Goal: Task Accomplishment & Management: Manage account settings

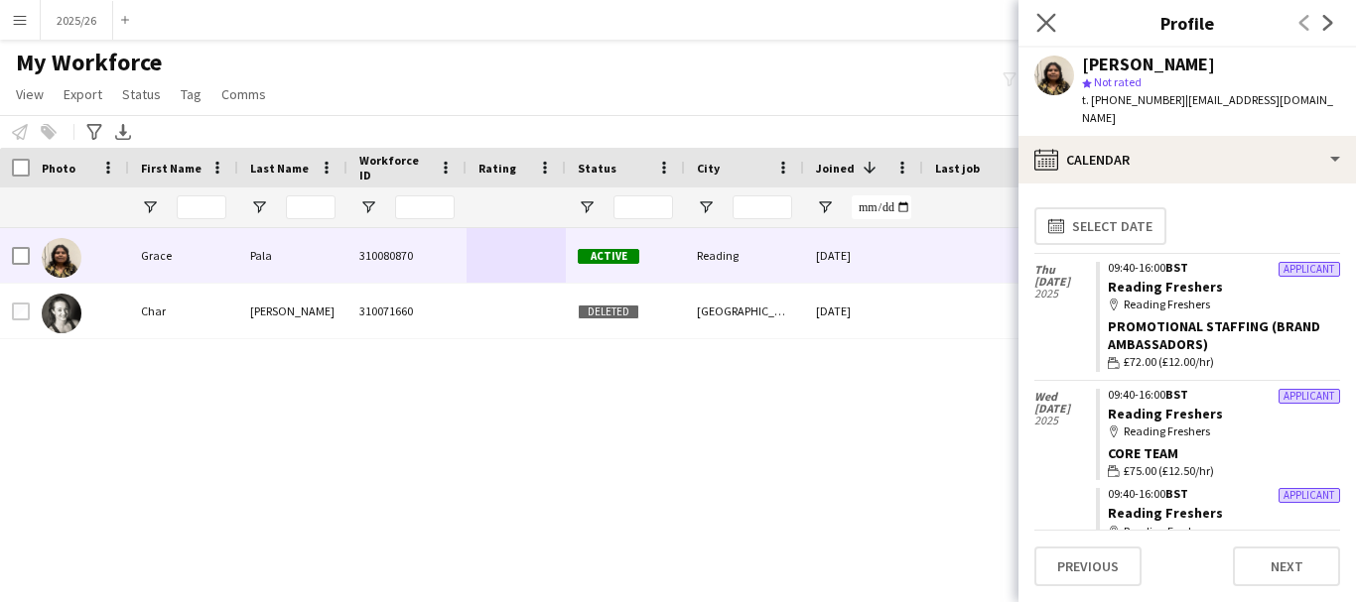
scroll to position [59, 0]
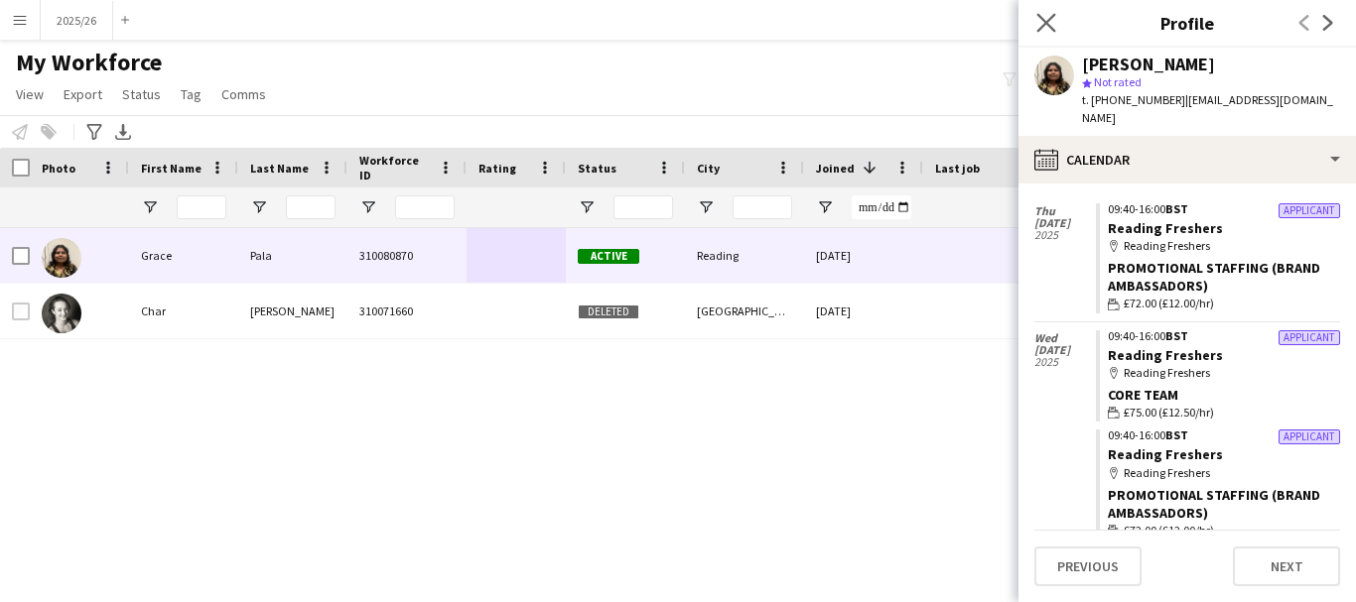
click at [1056, 33] on app-icon "Close pop-in" at bounding box center [1046, 23] width 29 height 29
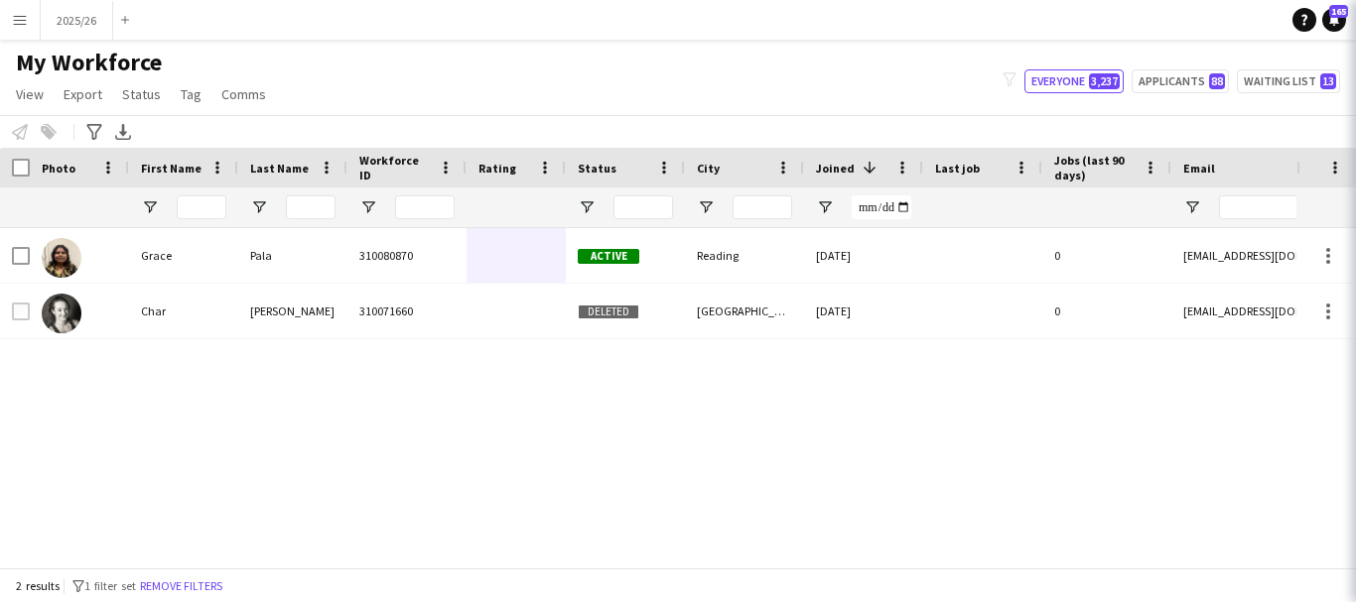
click at [1046, 23] on body "Menu Boards Boards Boards All jobs Status Workforce Workforce My Workforce Recr…" at bounding box center [678, 301] width 1356 height 602
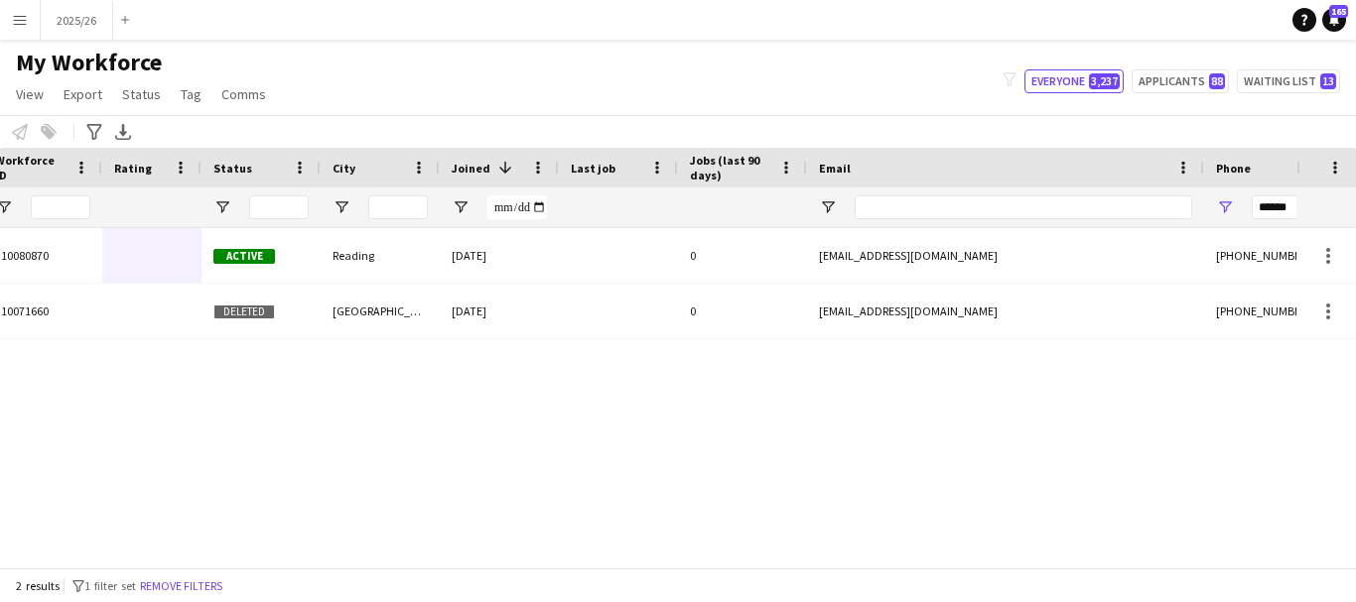
scroll to position [0, 0]
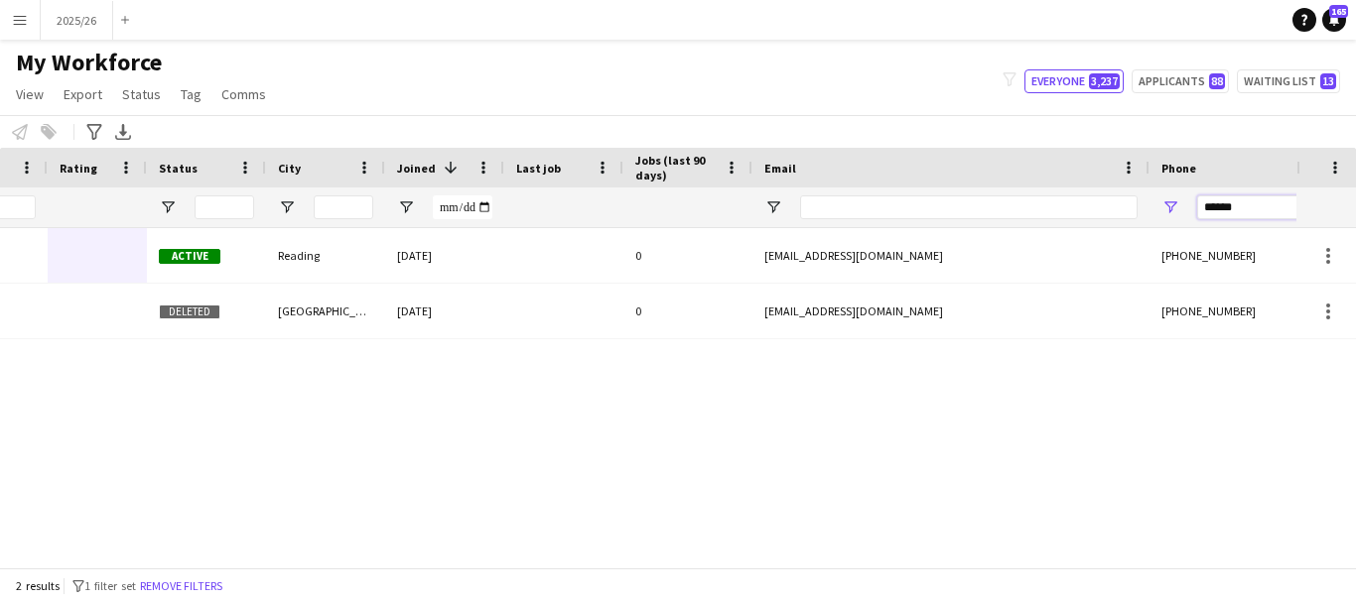
click at [1239, 211] on input "******" at bounding box center [1294, 208] width 195 height 24
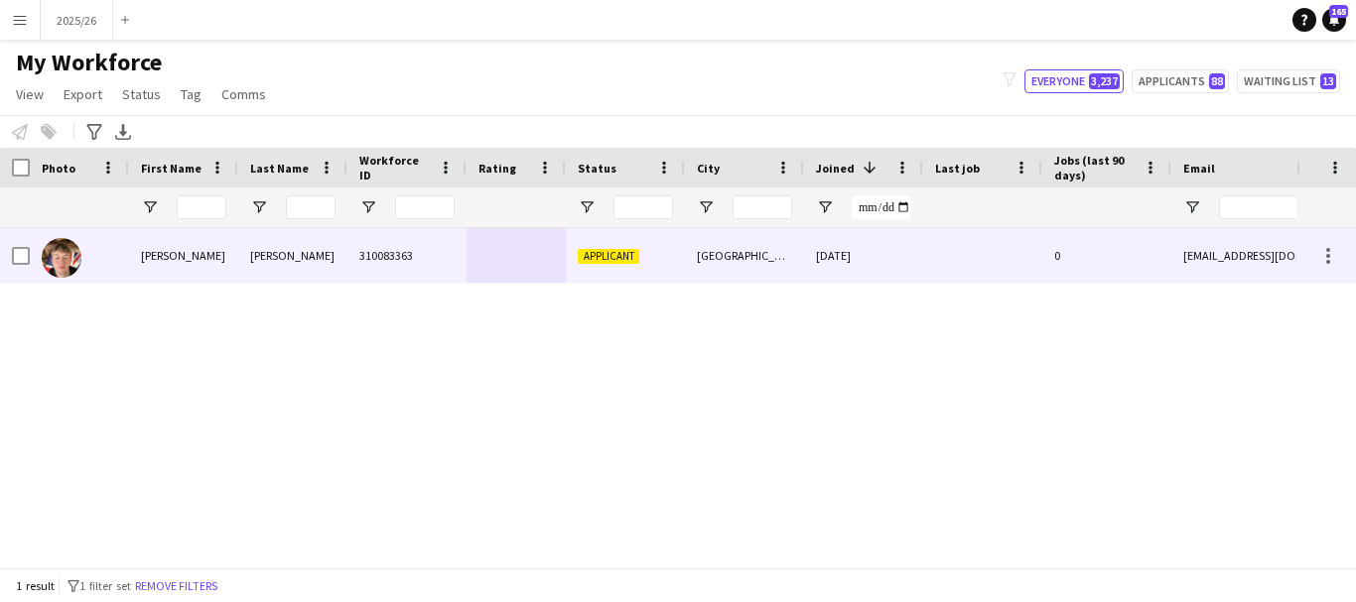
type input "******"
click at [309, 259] on div "[PERSON_NAME]" at bounding box center [292, 255] width 109 height 55
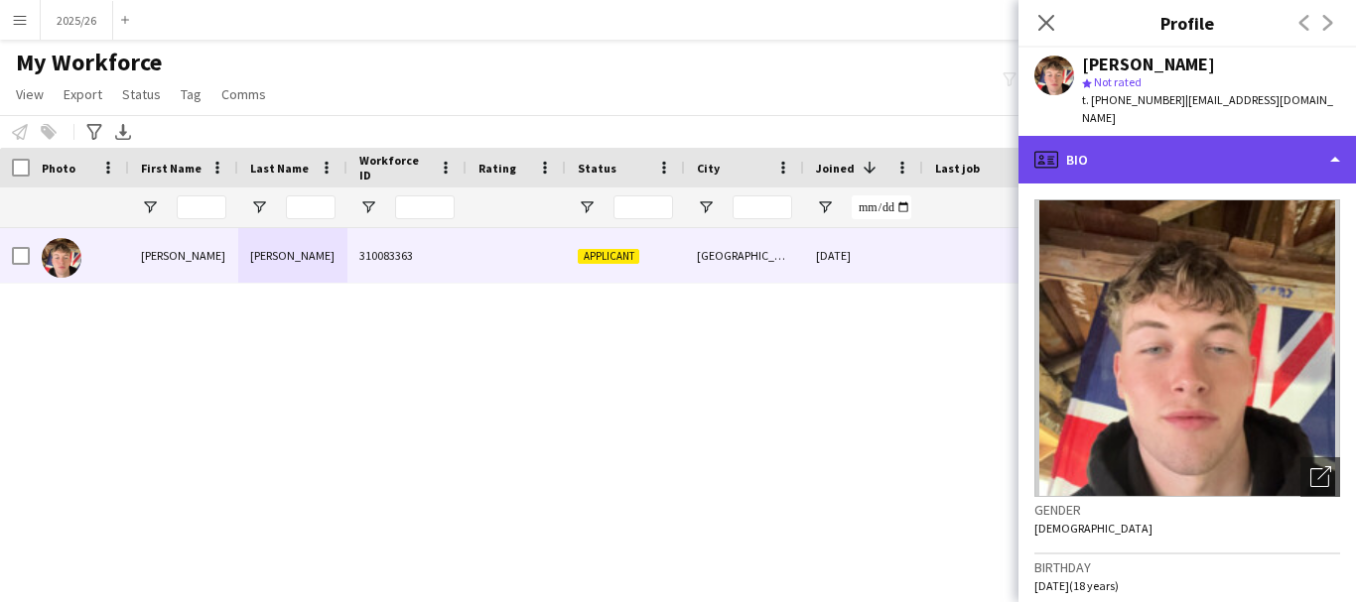
click at [1100, 145] on div "profile Bio" at bounding box center [1186, 160] width 337 height 48
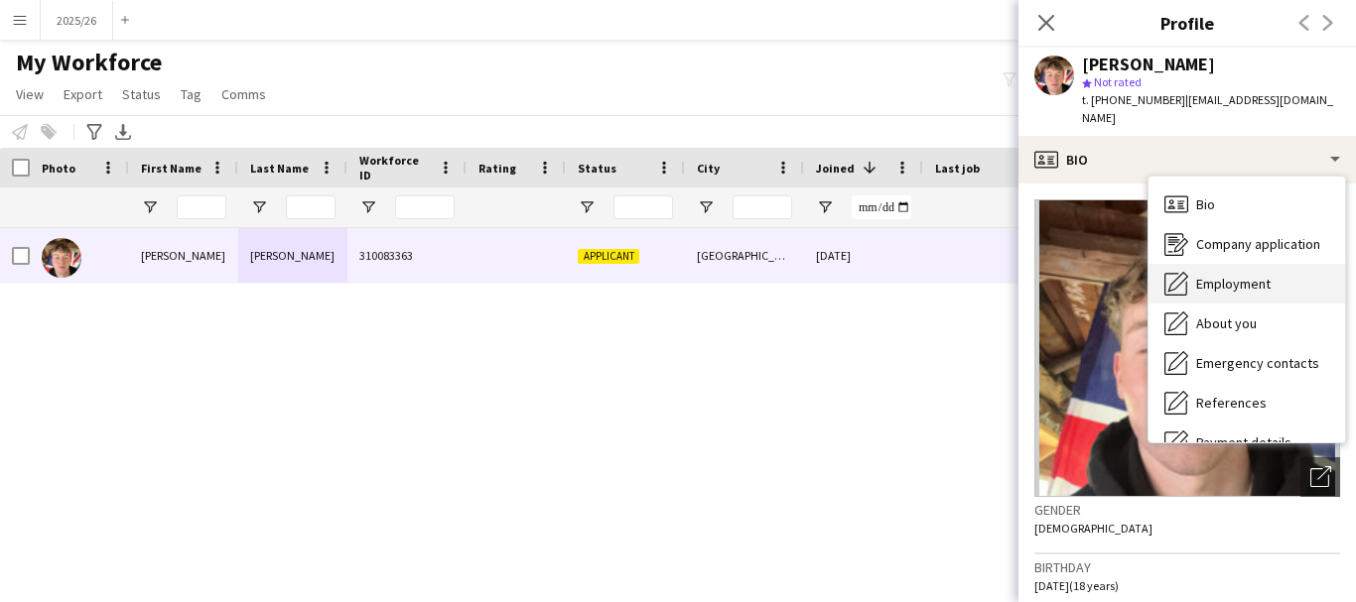
click at [1254, 275] on span "Employment" at bounding box center [1233, 284] width 74 height 18
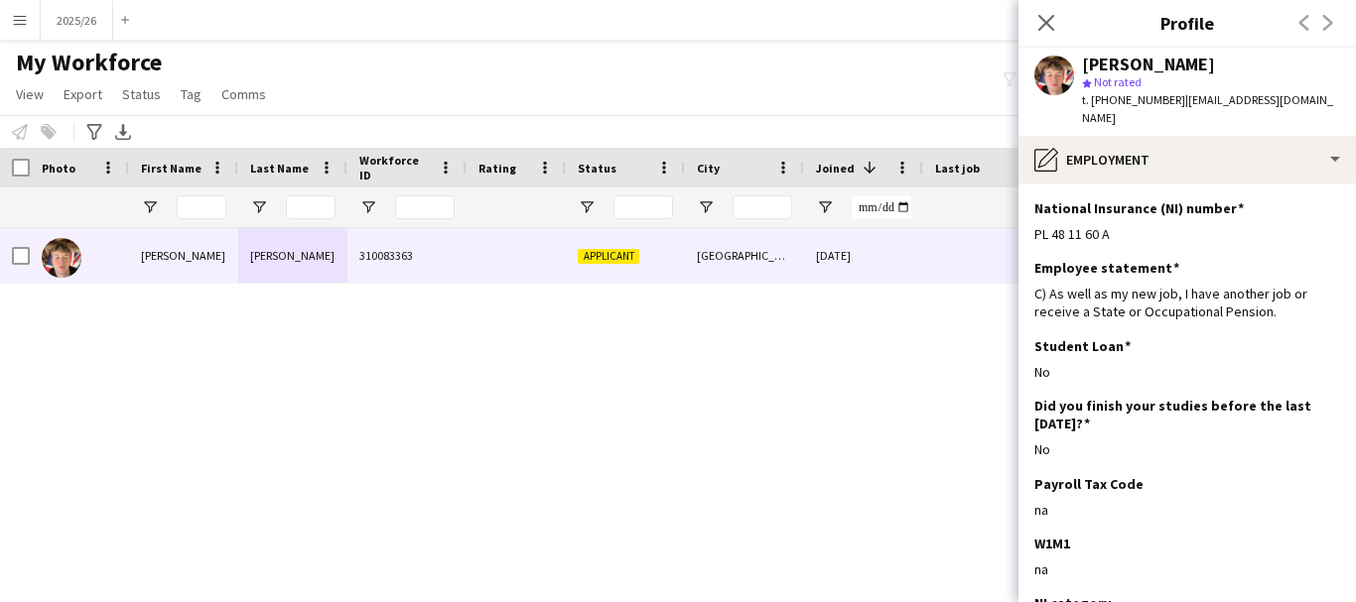
click at [1201, 184] on app-section-data-types "National Insurance (NI) number Edit this field PL 48 11 60 A Employee statement…" at bounding box center [1186, 393] width 337 height 419
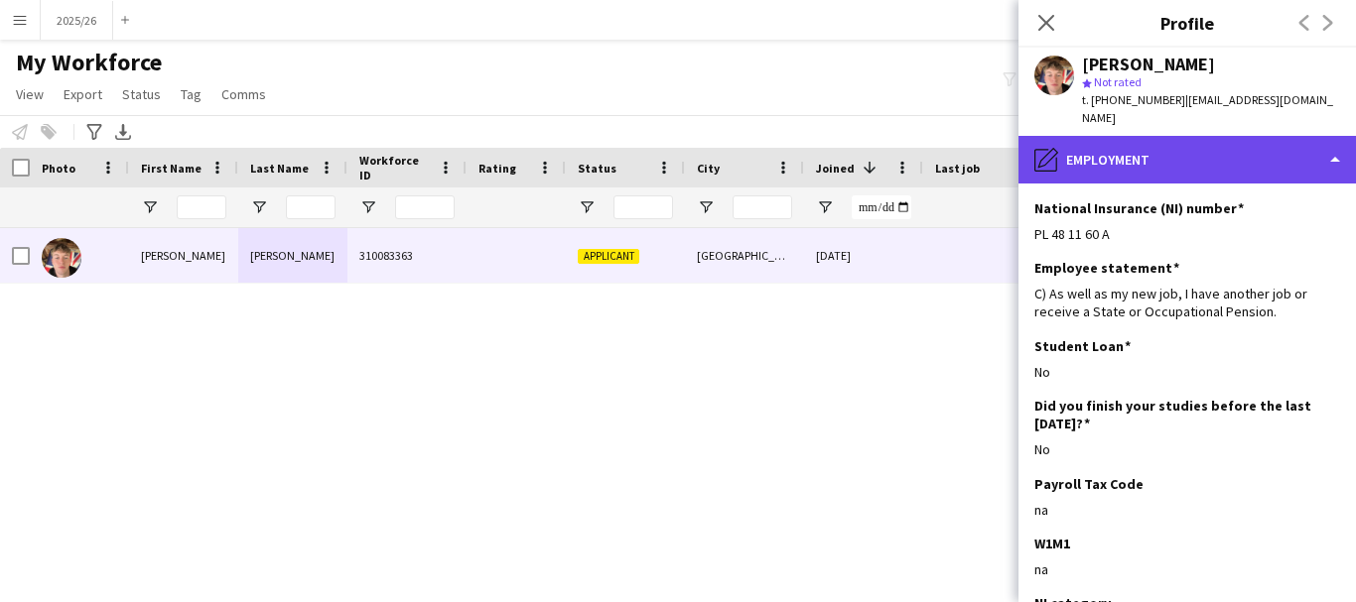
click at [1234, 149] on div "pencil4 Employment" at bounding box center [1186, 160] width 337 height 48
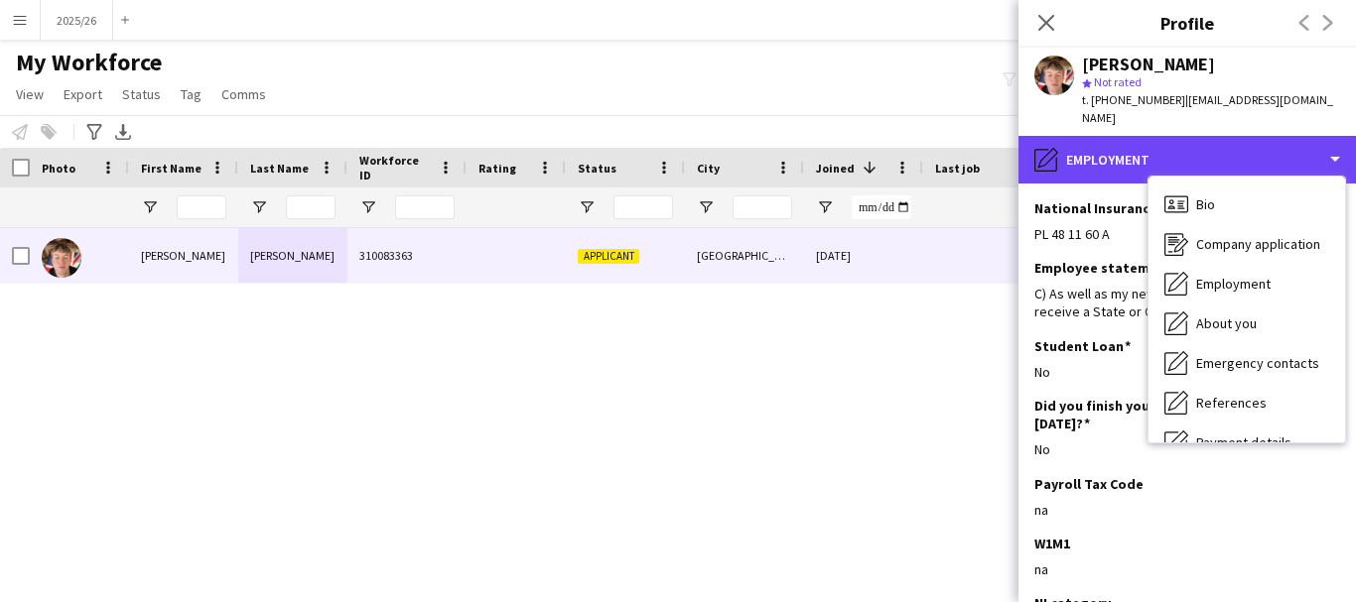
scroll to position [226, 0]
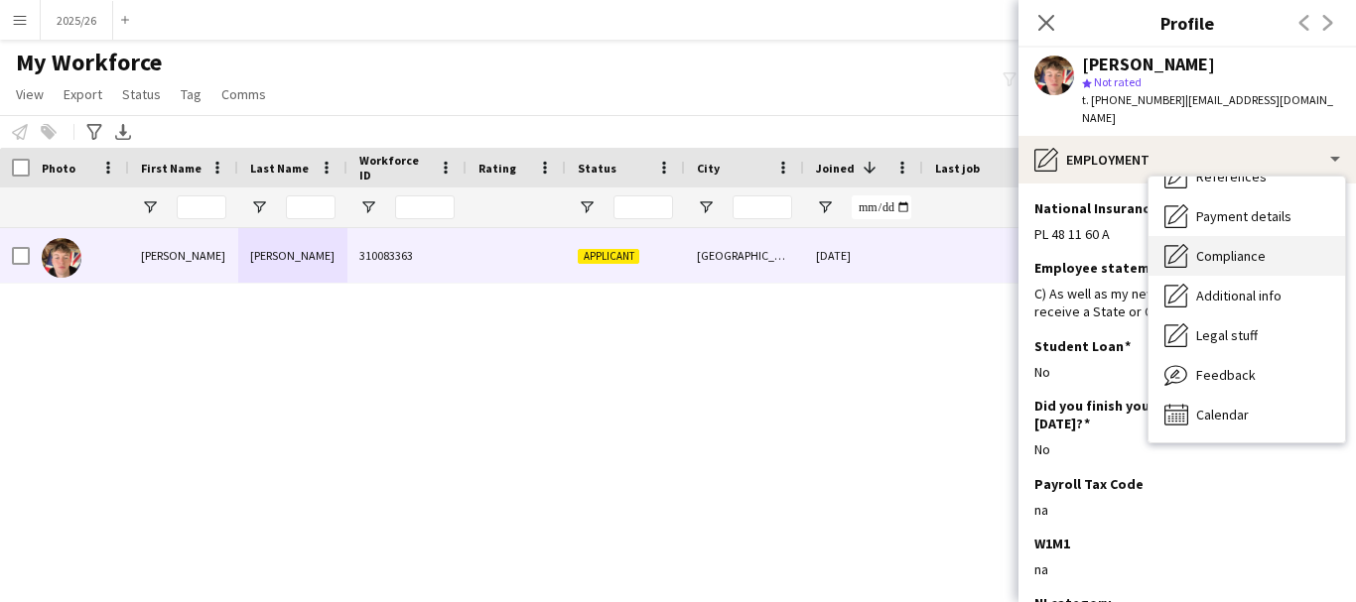
click at [1284, 238] on div "Compliance Compliance" at bounding box center [1246, 256] width 197 height 40
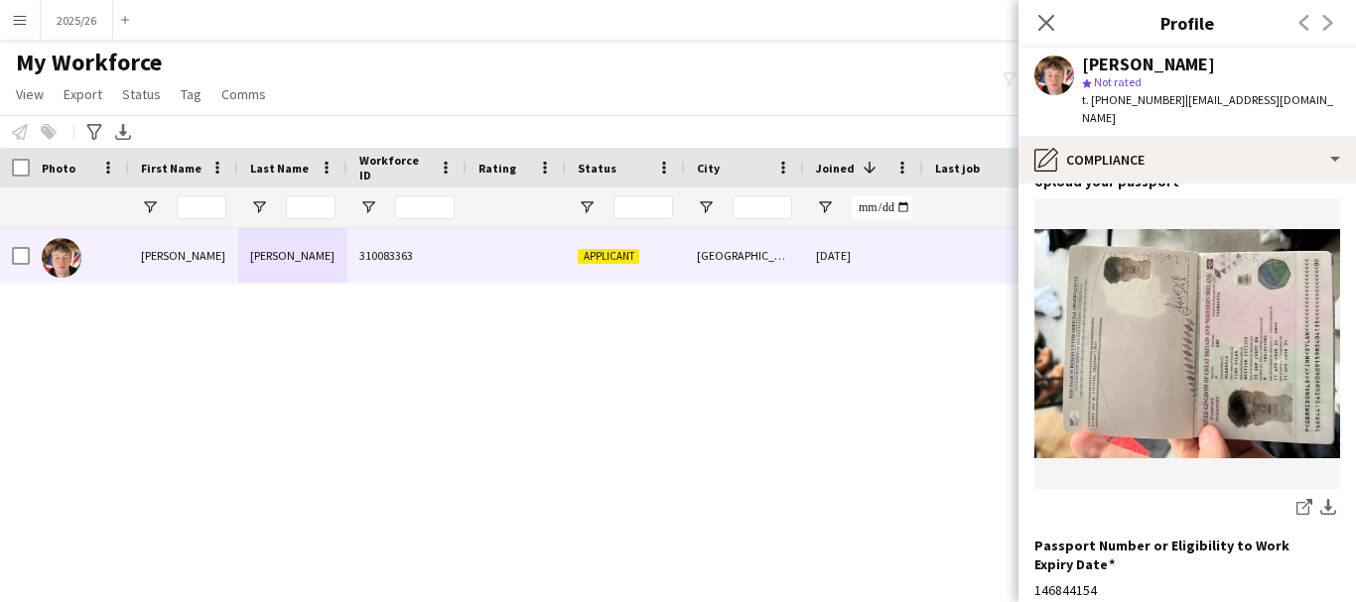
scroll to position [175, 0]
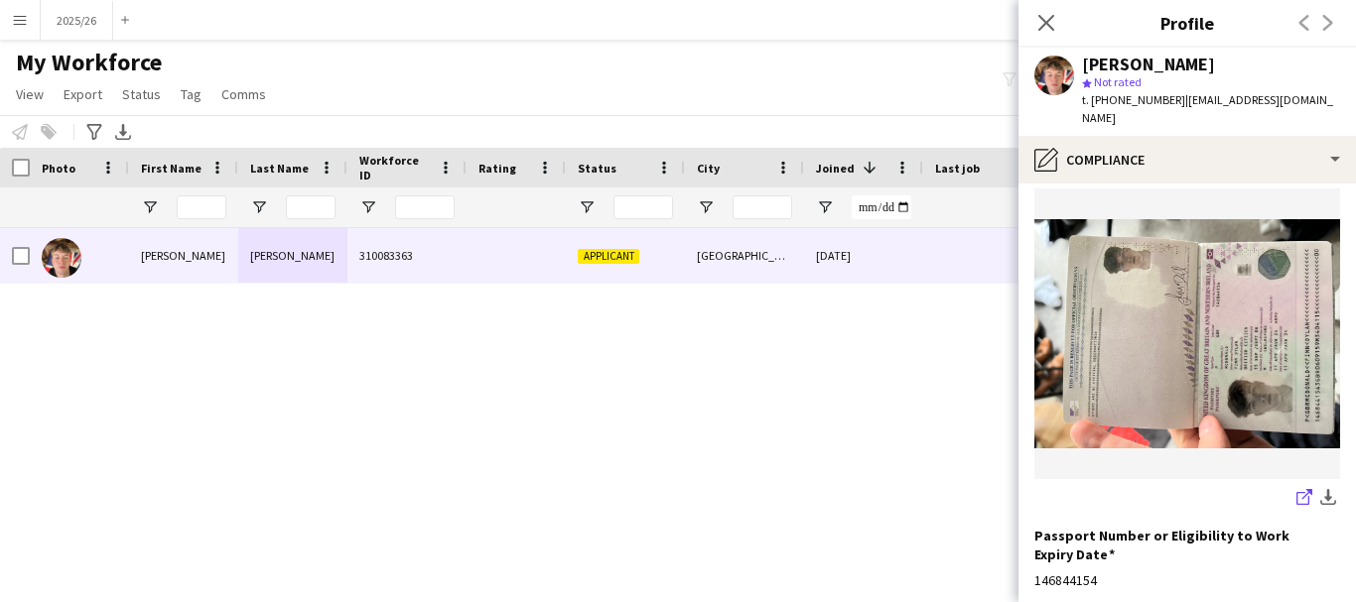
click at [1296, 489] on icon "share-external-link-1" at bounding box center [1304, 497] width 16 height 16
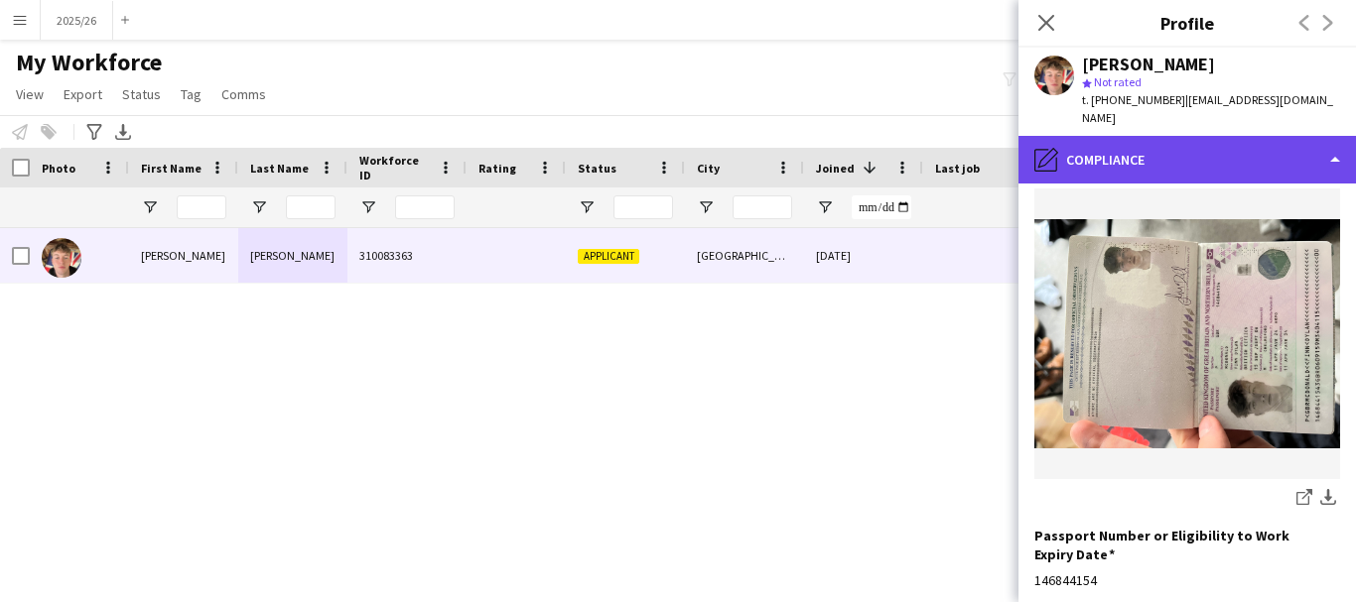
click at [1172, 136] on div "pencil4 Compliance" at bounding box center [1186, 160] width 337 height 48
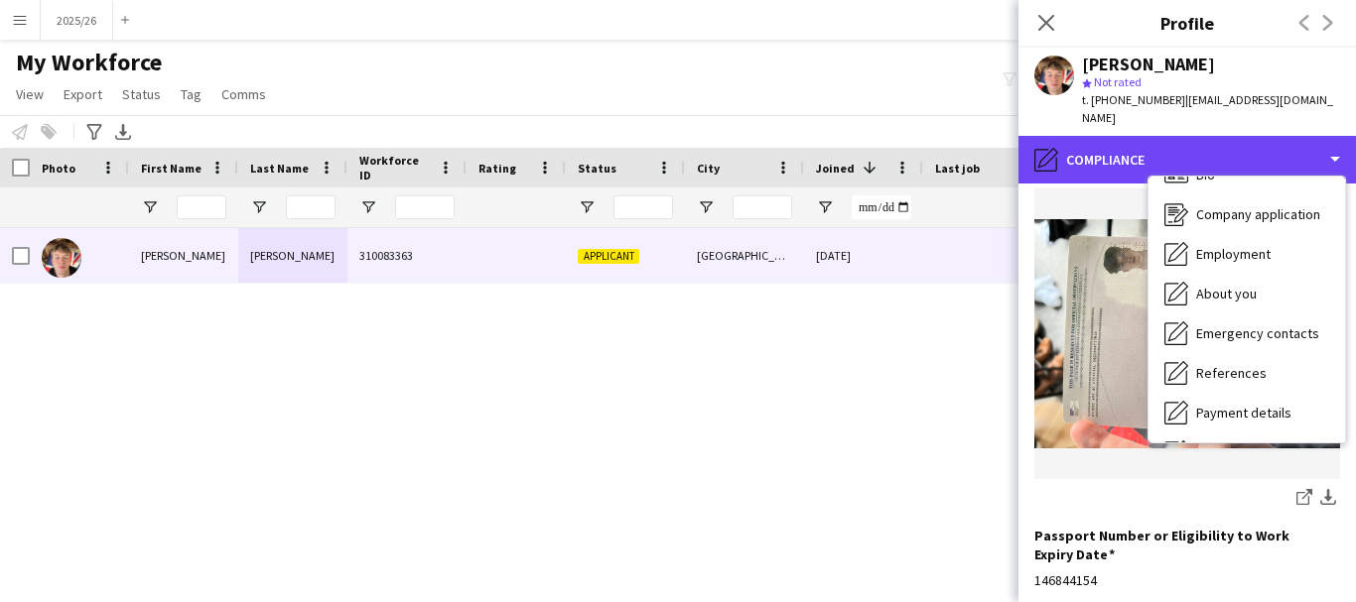
scroll to position [0, 0]
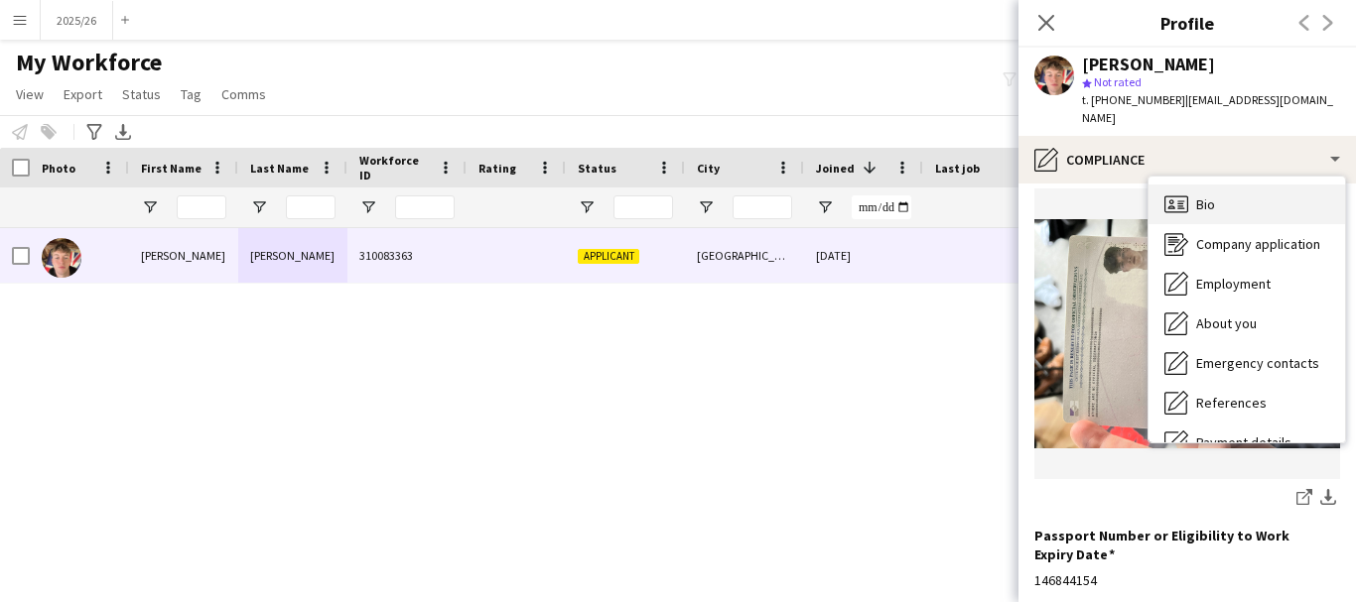
click at [1252, 185] on div "Bio Bio" at bounding box center [1246, 205] width 197 height 40
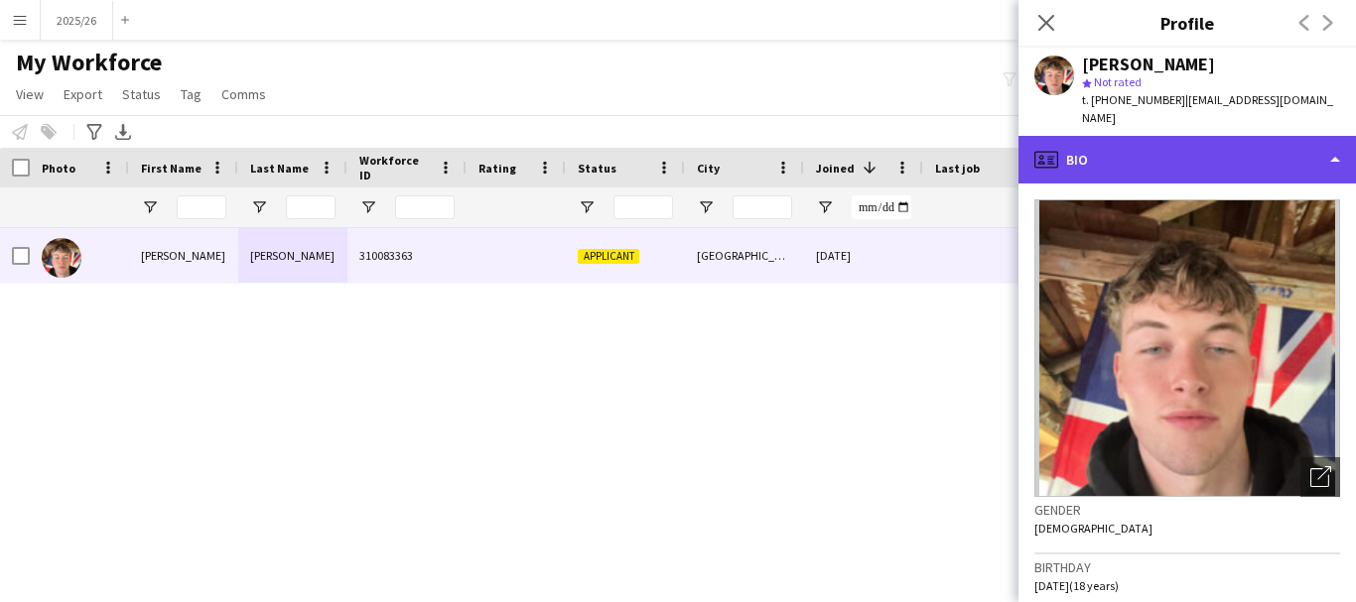
click at [1243, 136] on div "profile Bio" at bounding box center [1186, 160] width 337 height 48
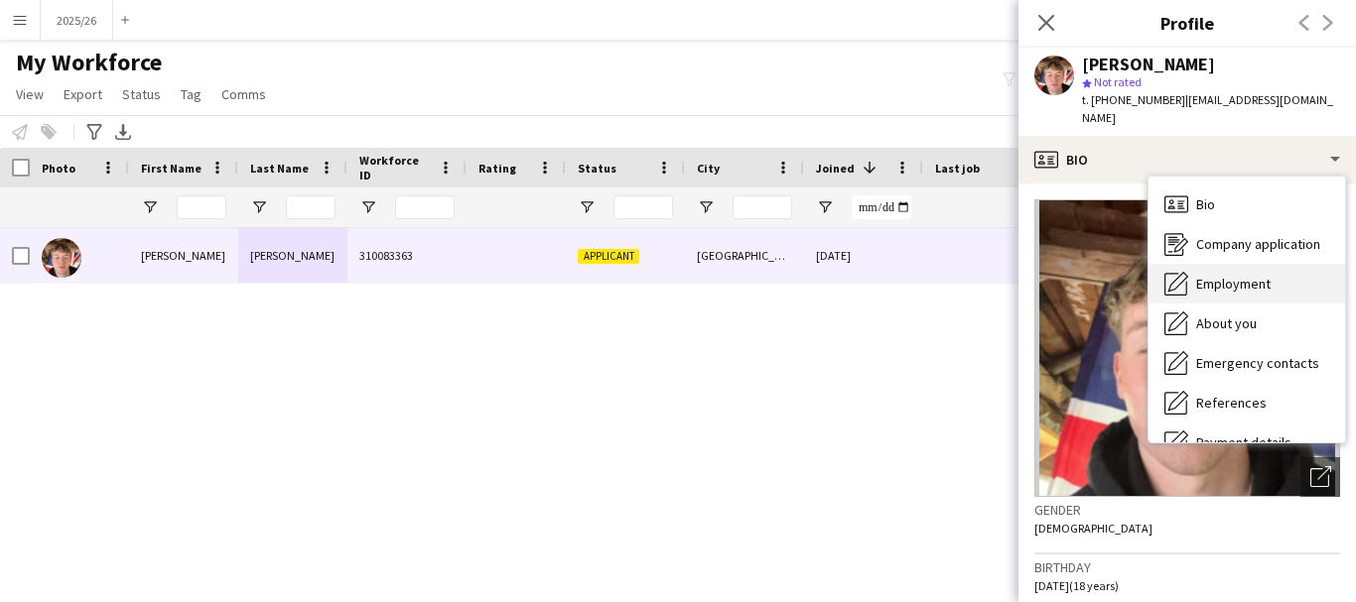
click at [1235, 275] on span "Employment" at bounding box center [1233, 284] width 74 height 18
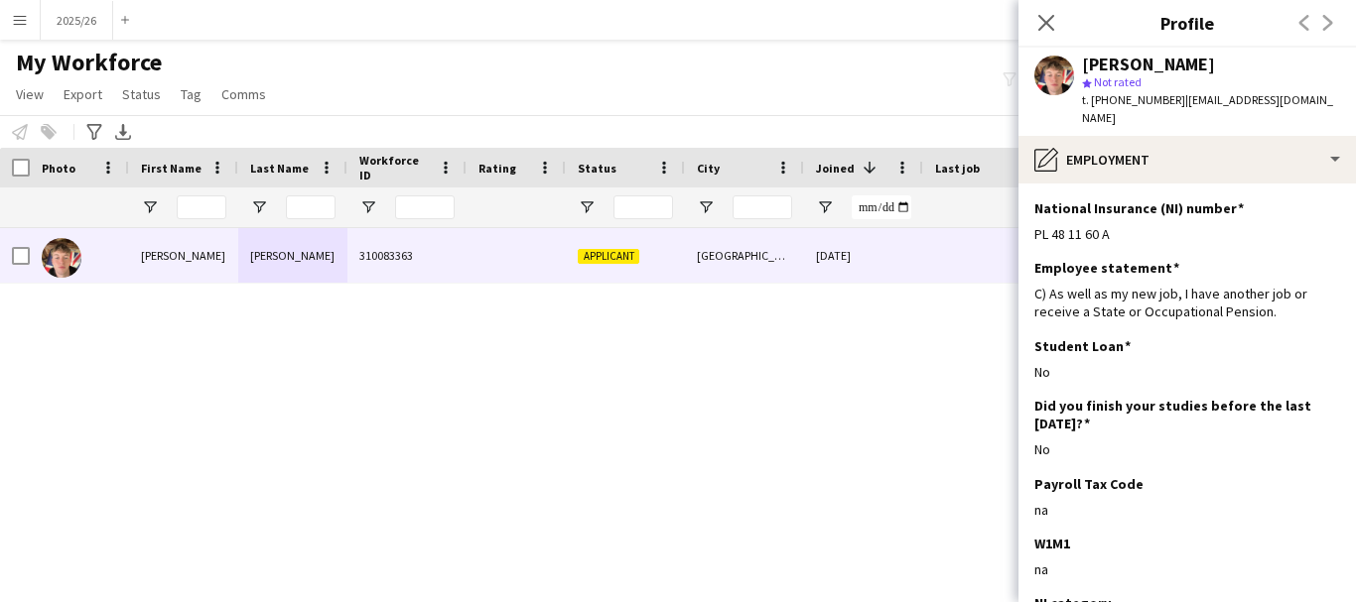
click at [1180, 184] on app-section-data-types "National Insurance (NI) number Edit this field PL 48 11 60 A Employee statement…" at bounding box center [1186, 393] width 337 height 419
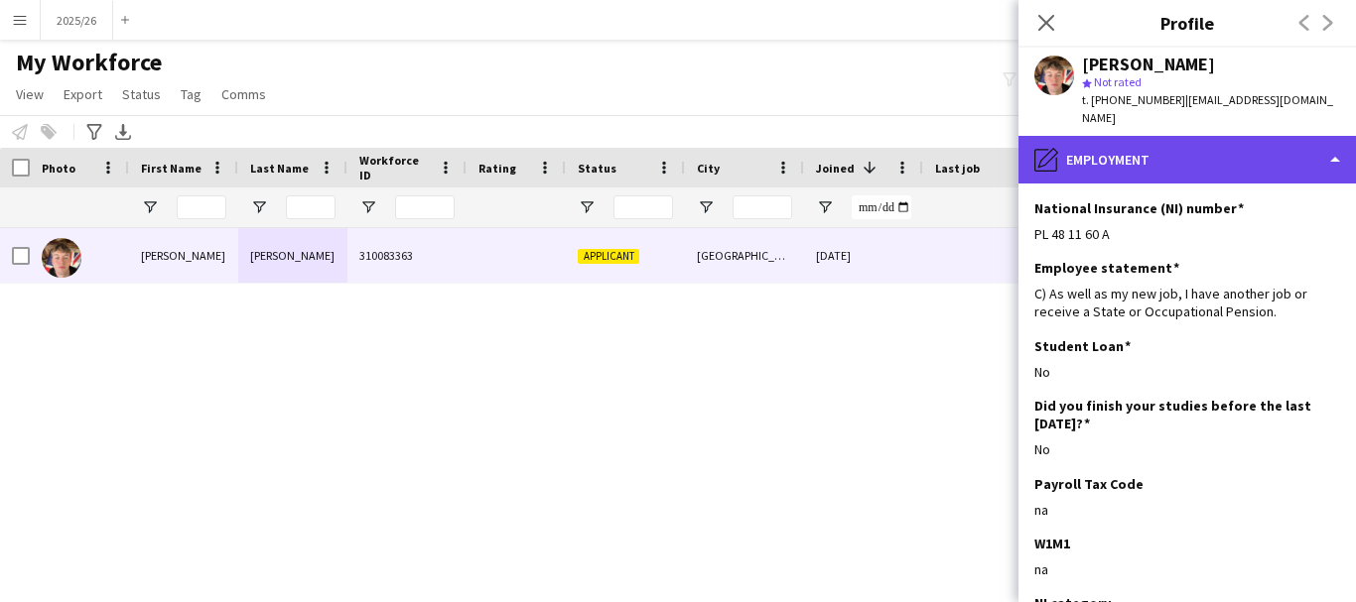
click at [1163, 143] on div "pencil4 Employment" at bounding box center [1186, 160] width 337 height 48
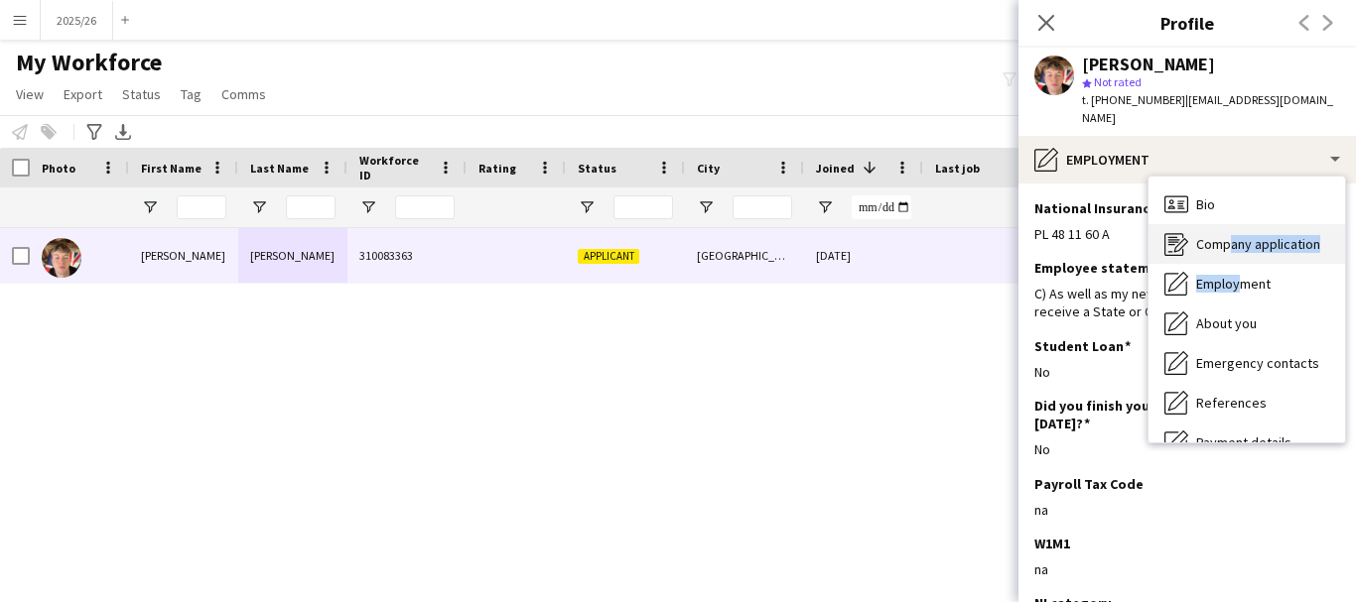
drag, startPoint x: 1234, startPoint y: 249, endPoint x: 1226, endPoint y: 237, distance: 14.3
click at [1226, 237] on div "Bio Bio Company application Company application Employment Employment About you…" at bounding box center [1246, 310] width 197 height 266
click at [1226, 237] on div "Company application Company application" at bounding box center [1246, 244] width 197 height 40
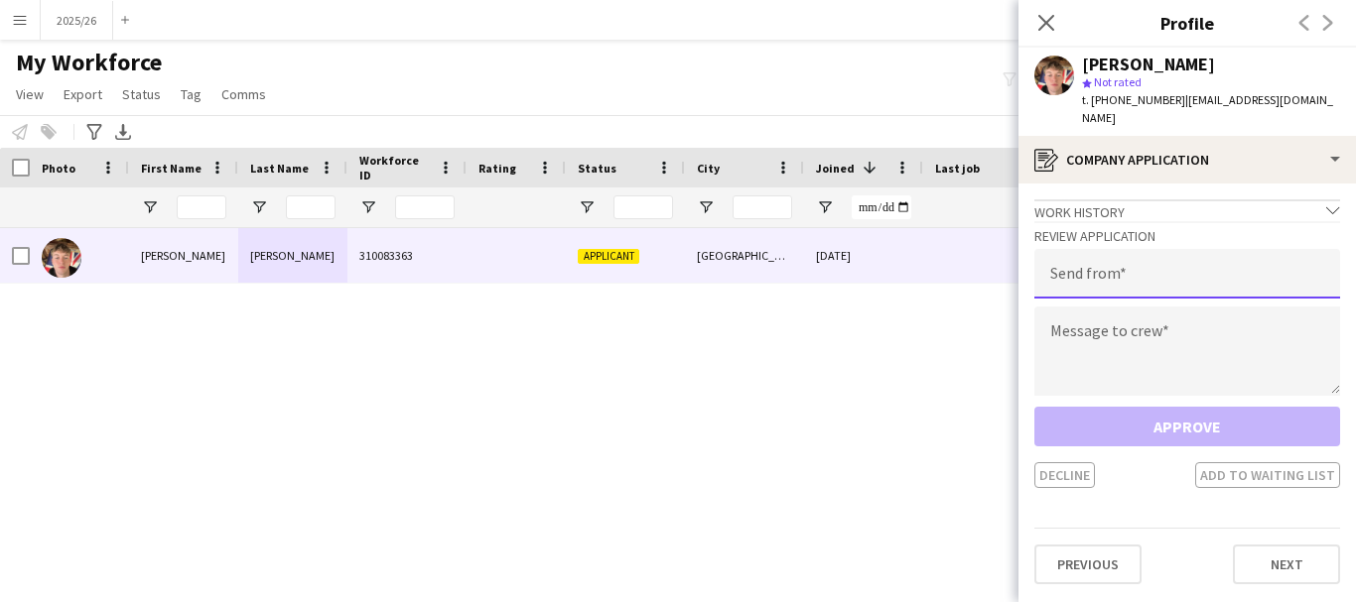
click at [1226, 249] on input "email" at bounding box center [1187, 274] width 306 height 50
type input "**********"
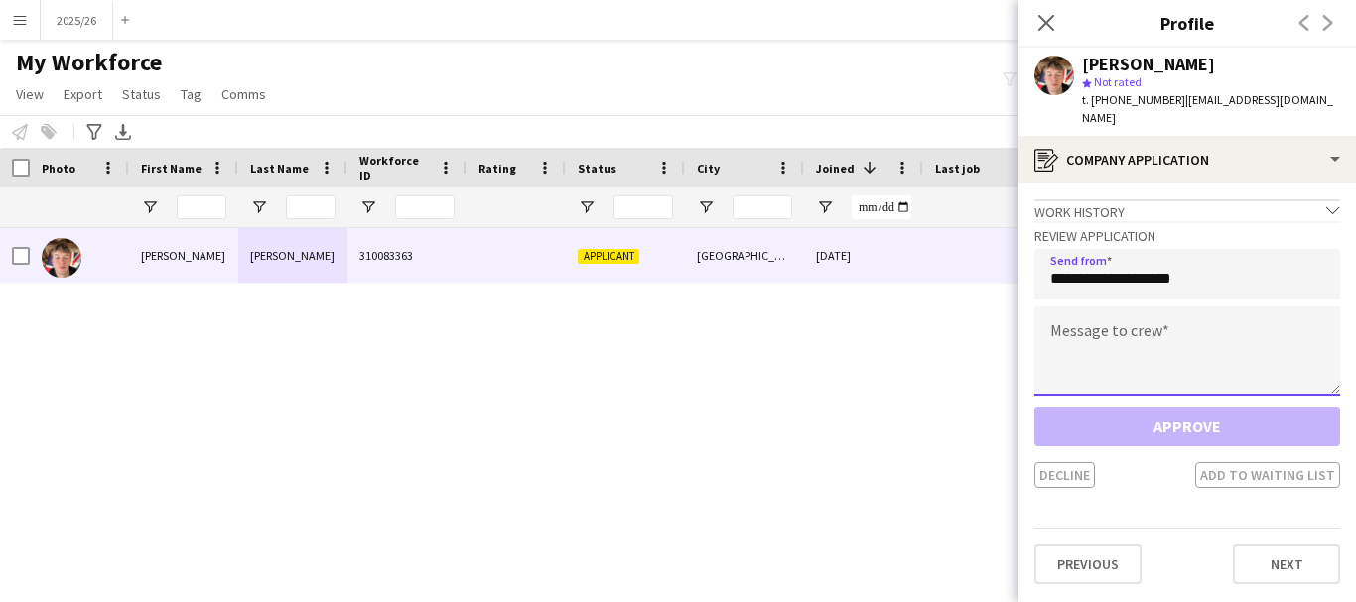
click at [1132, 325] on textarea at bounding box center [1187, 351] width 306 height 89
paste textarea "**********"
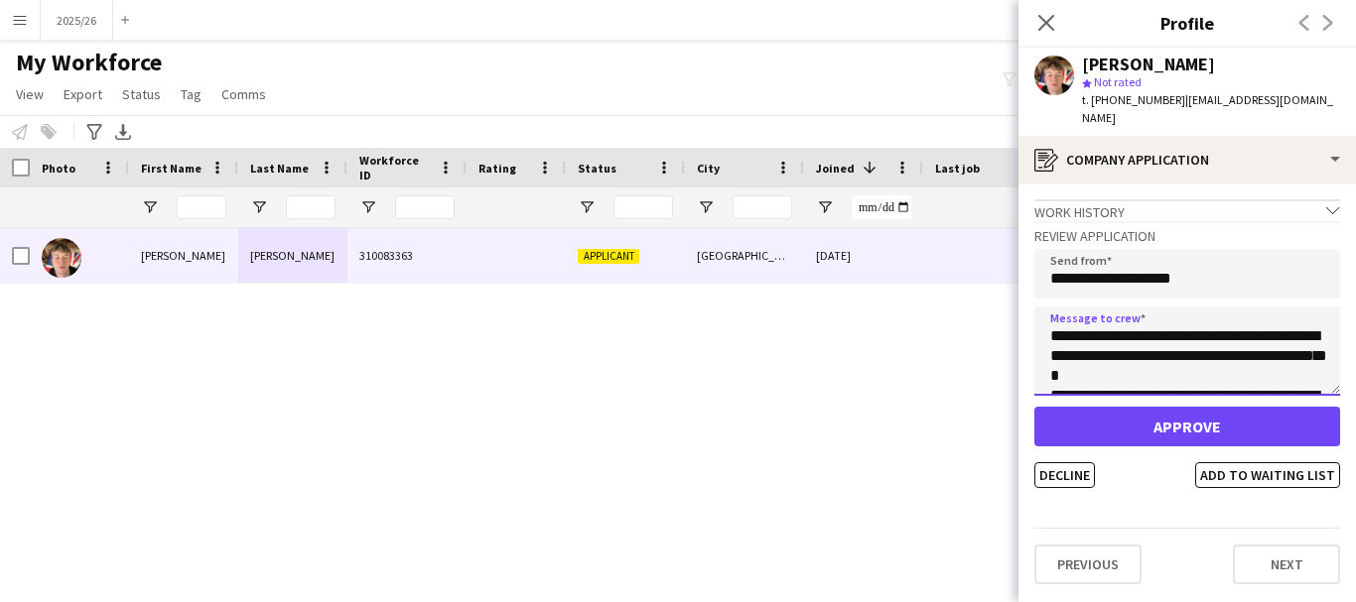
scroll to position [389, 0]
type textarea "**********"
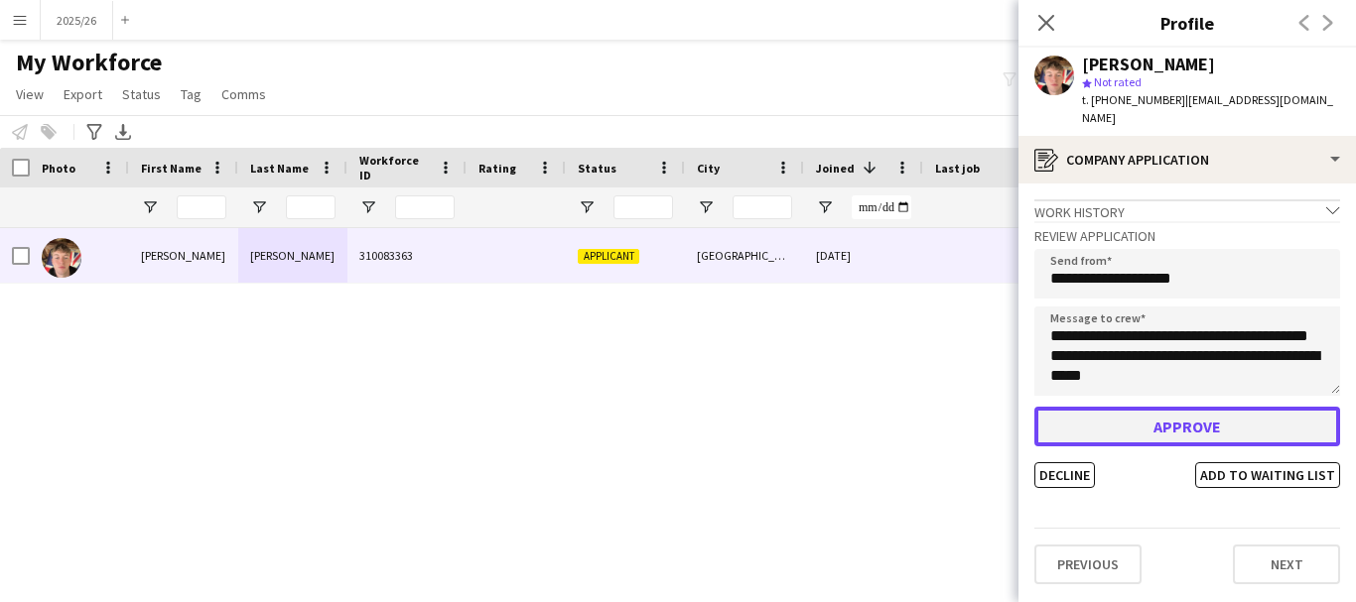
click at [1165, 423] on button "Approve" at bounding box center [1187, 427] width 306 height 40
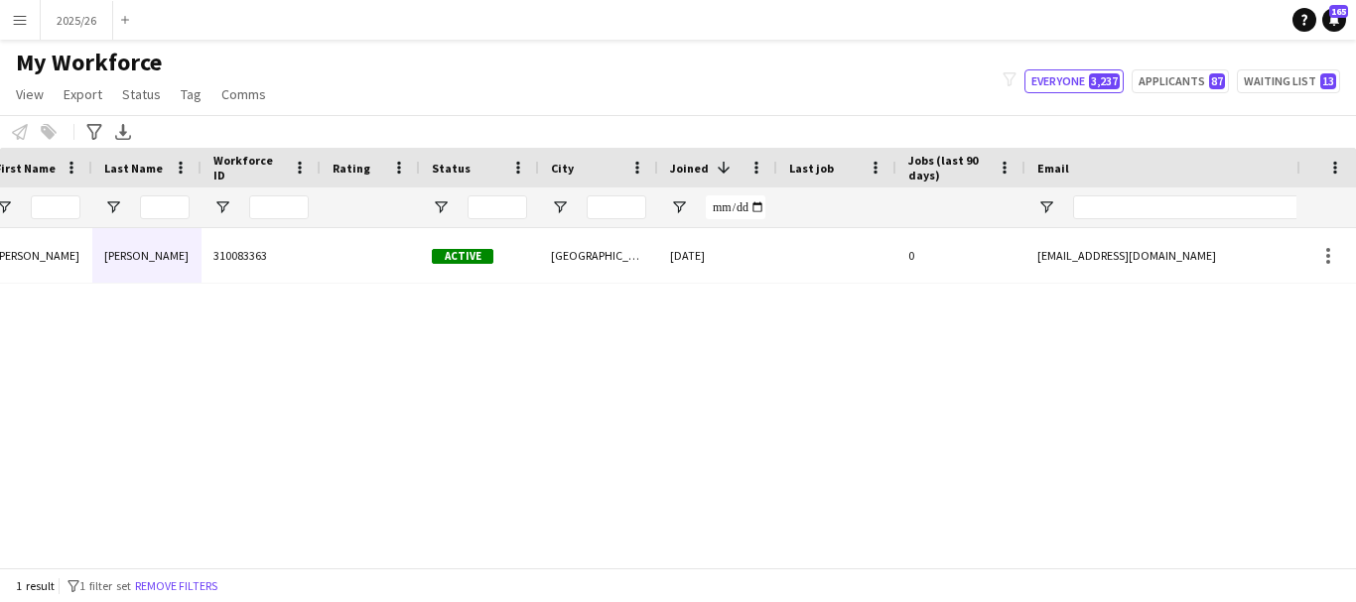
scroll to position [0, 302]
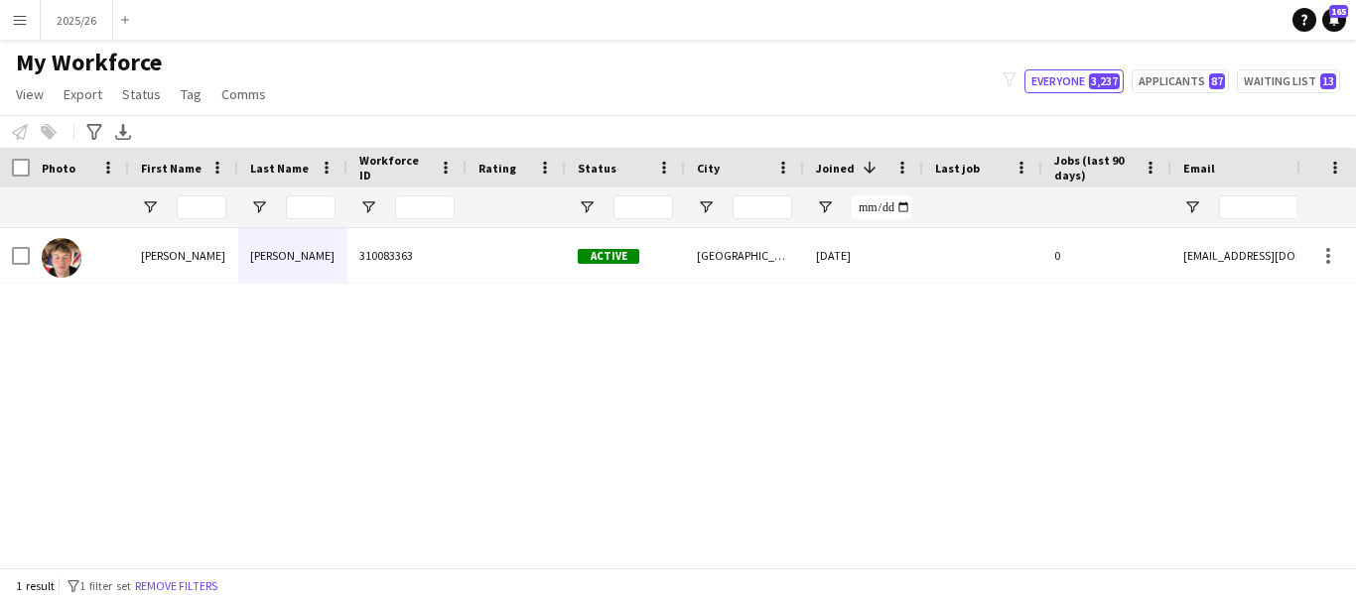
drag, startPoint x: 754, startPoint y: 552, endPoint x: 863, endPoint y: 576, distance: 111.7
click at [863, 568] on app-workforce-table "Press SPACE to select this row. Drag here to set row groups Photo Title Full Na…" at bounding box center [678, 358] width 1356 height 420
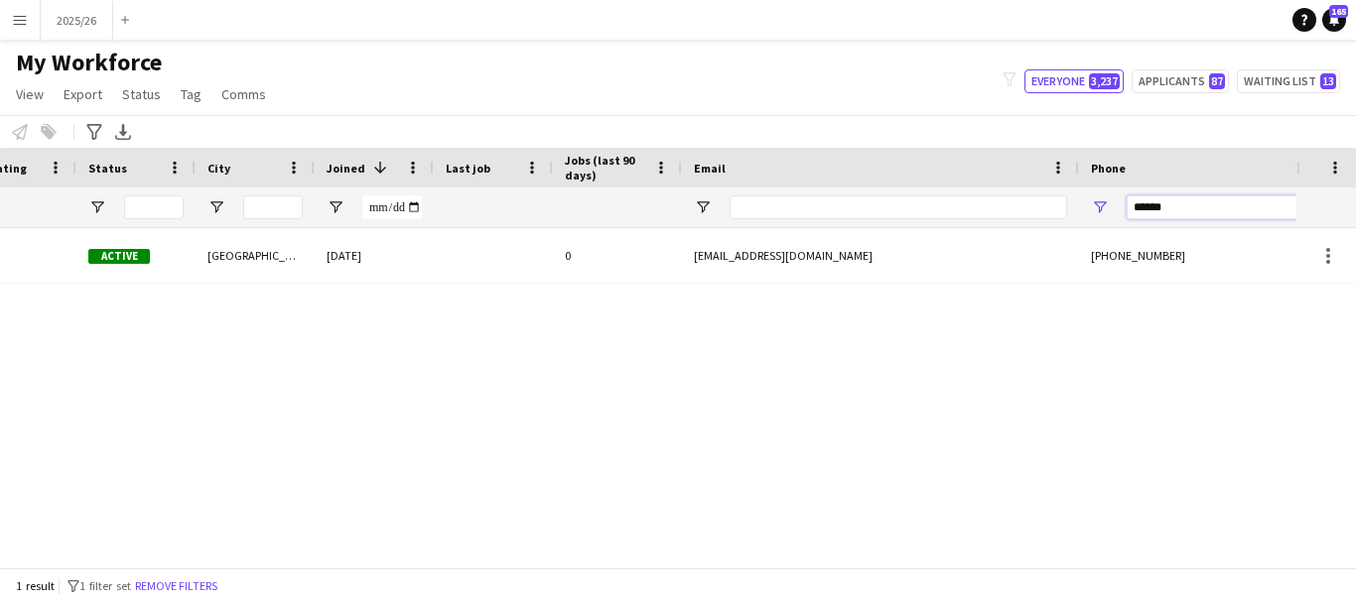
click at [1192, 207] on input "******" at bounding box center [1223, 208] width 195 height 24
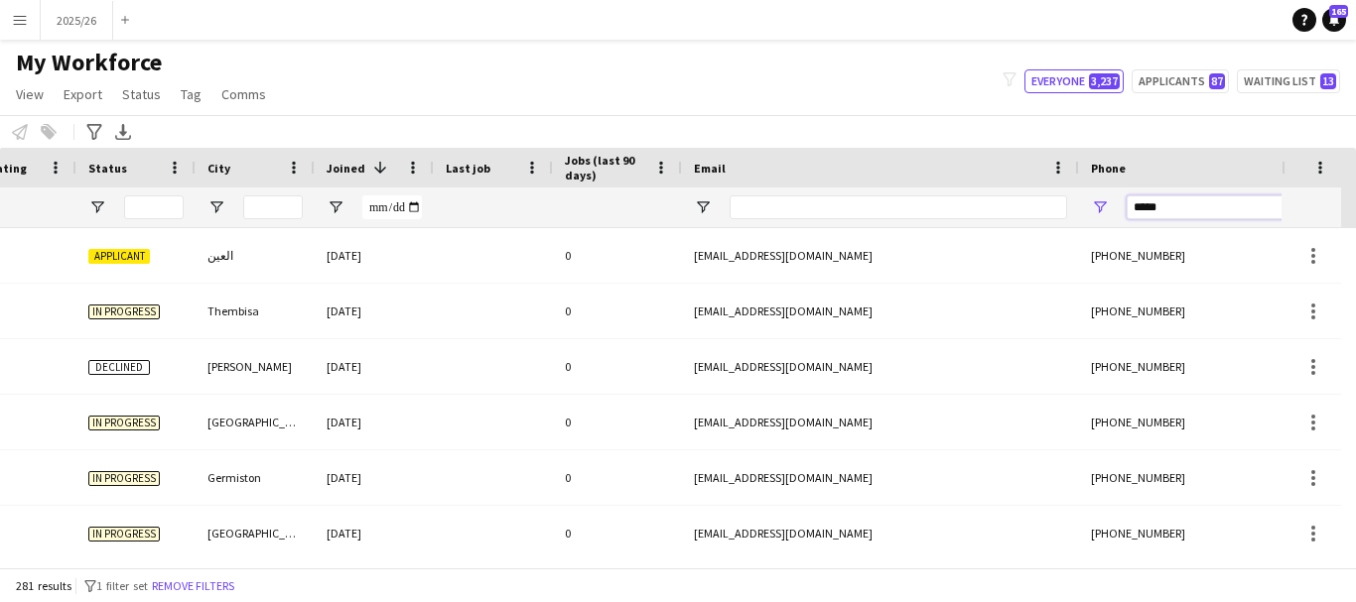
type input "******"
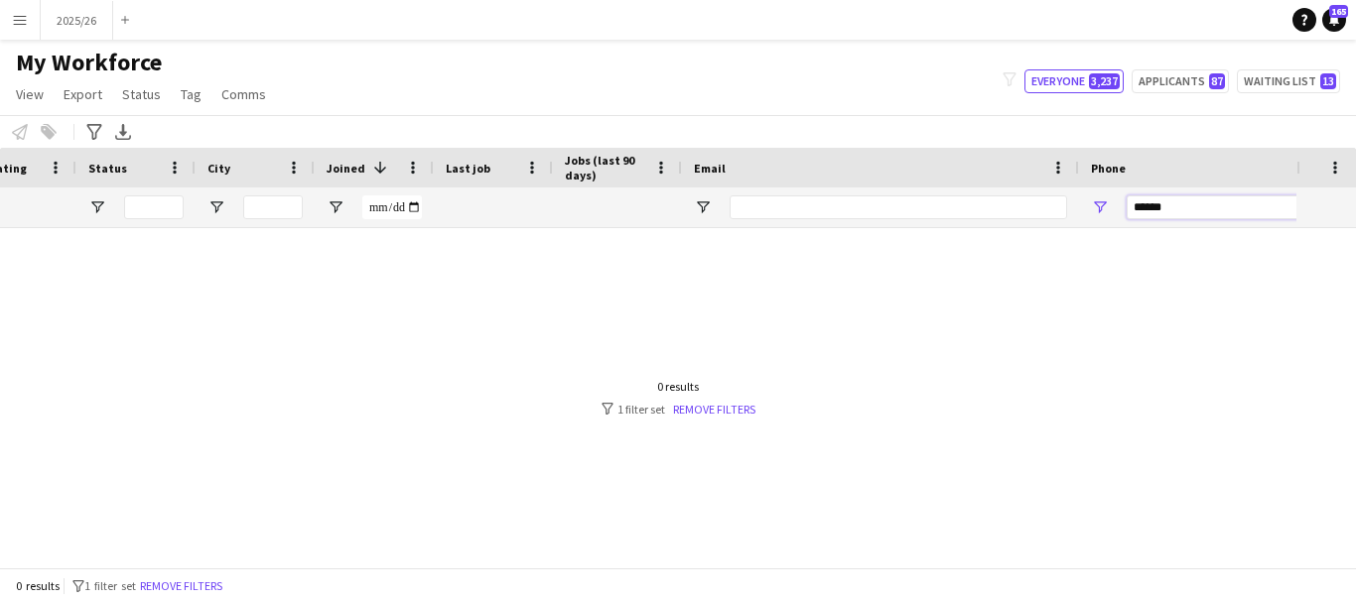
click at [1134, 209] on input "******" at bounding box center [1223, 208] width 195 height 24
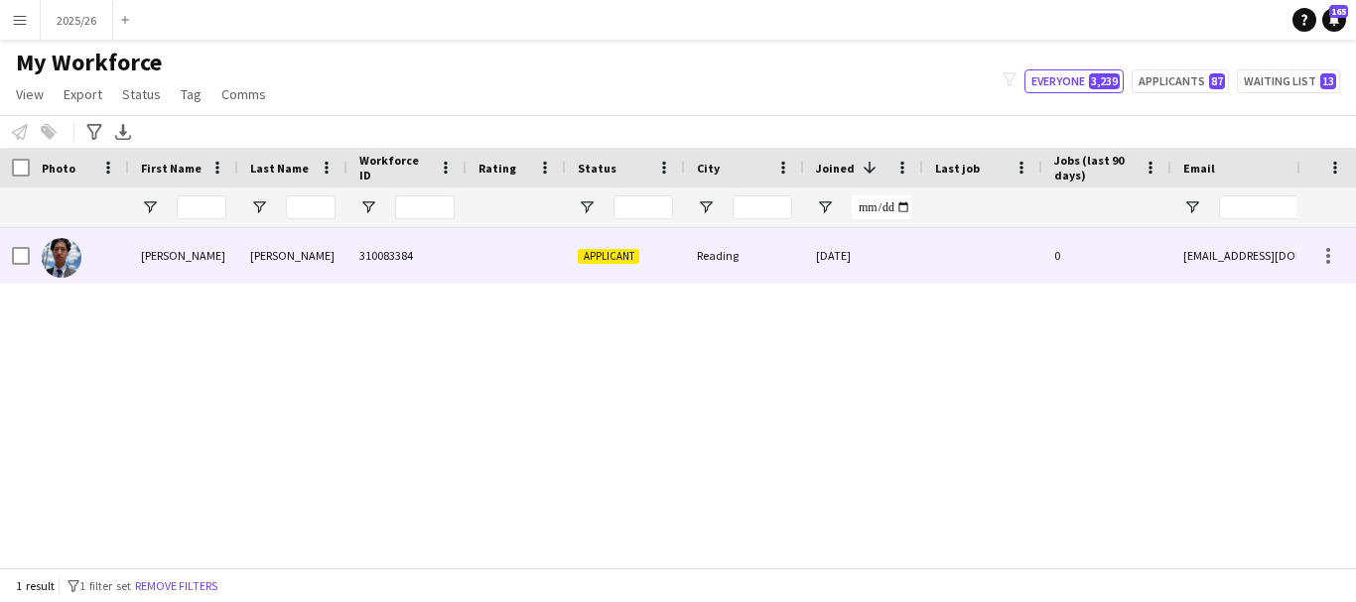
click at [412, 258] on div "310083384" at bounding box center [406, 255] width 119 height 55
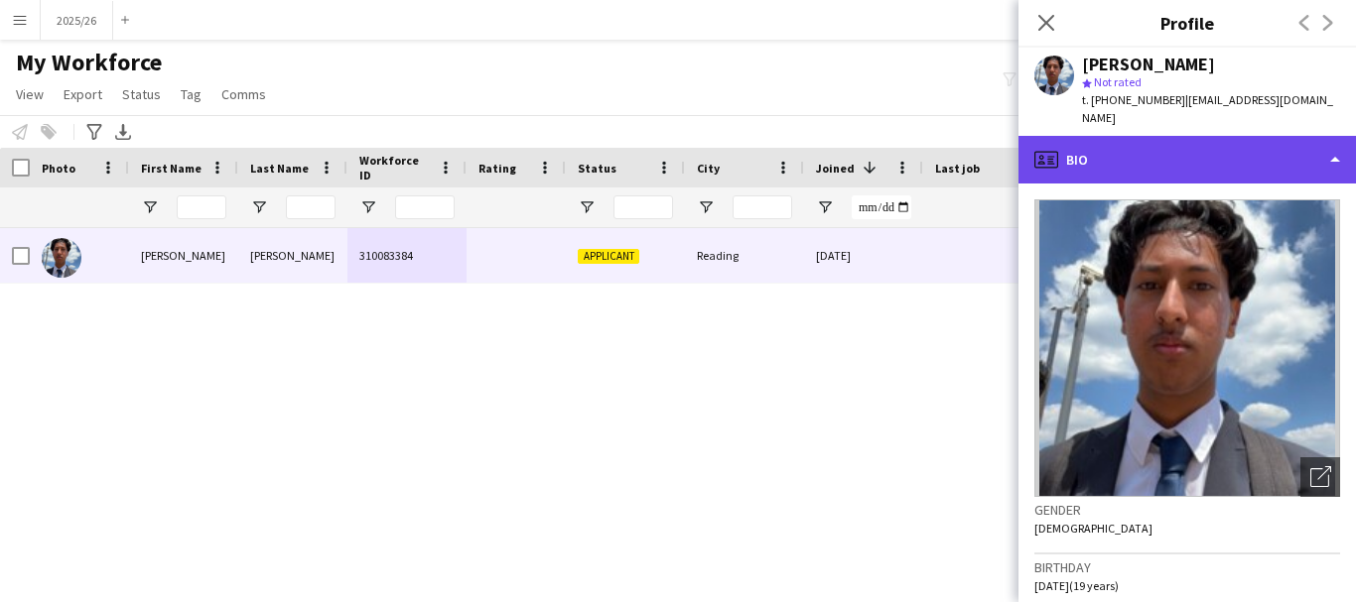
click at [1247, 136] on div "profile Bio" at bounding box center [1186, 160] width 337 height 48
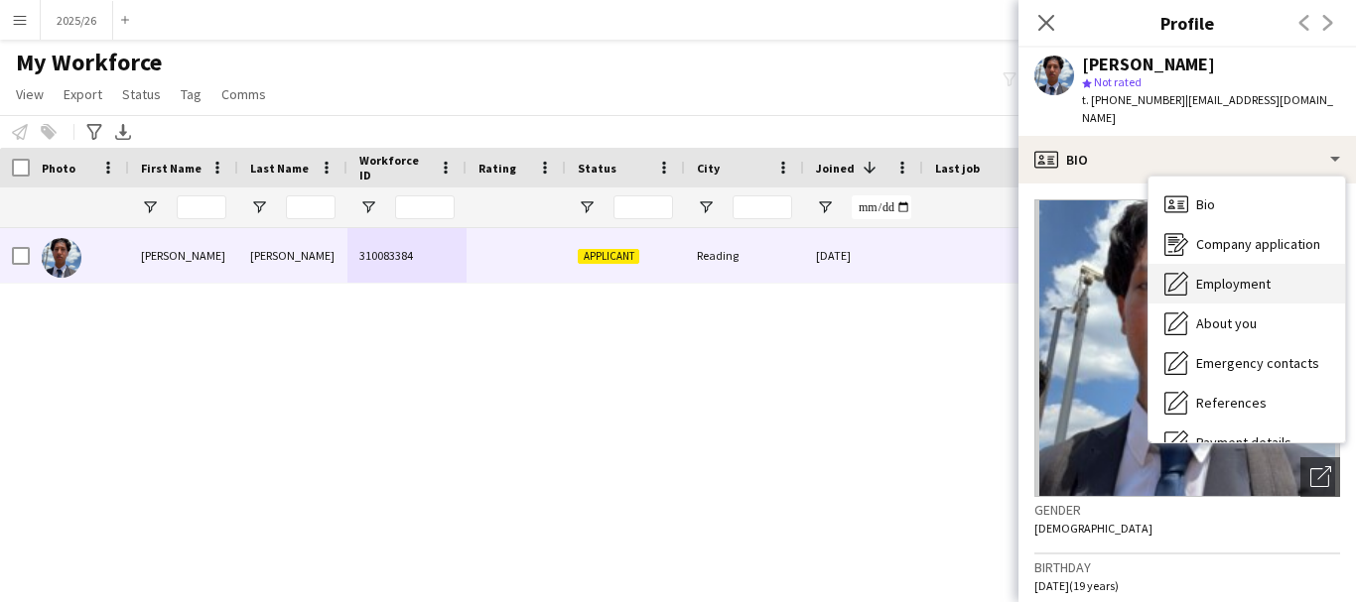
click at [1234, 275] on span "Employment" at bounding box center [1233, 284] width 74 height 18
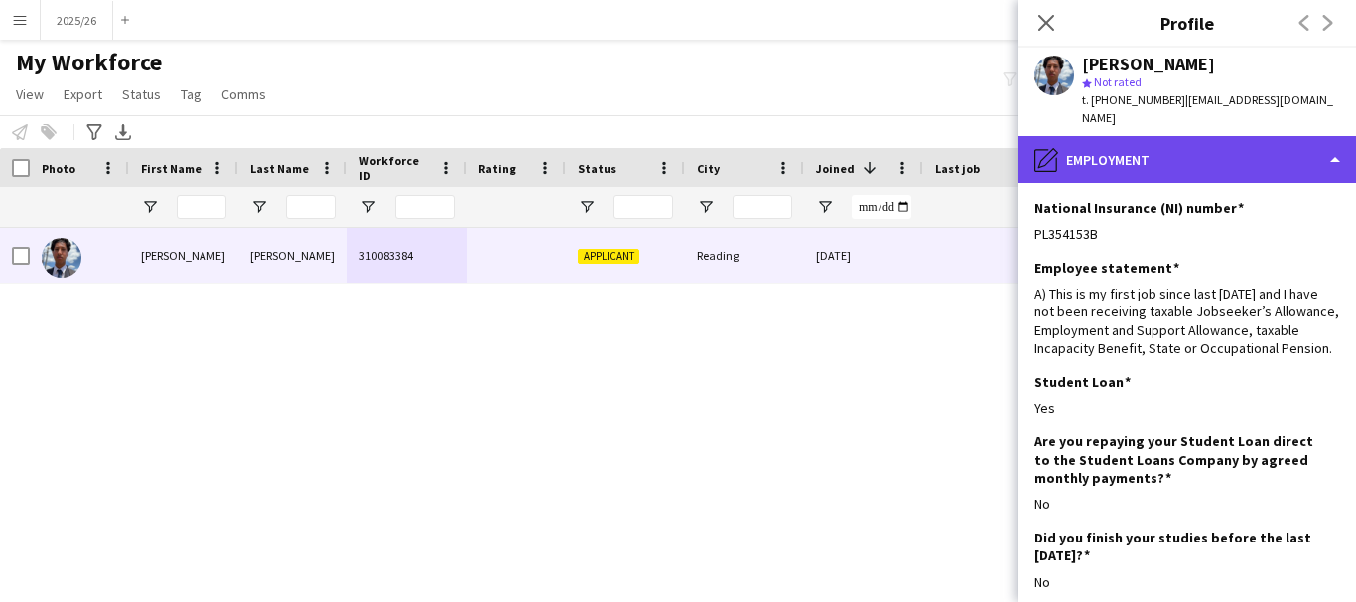
click at [1161, 154] on div "pencil4 Employment" at bounding box center [1186, 160] width 337 height 48
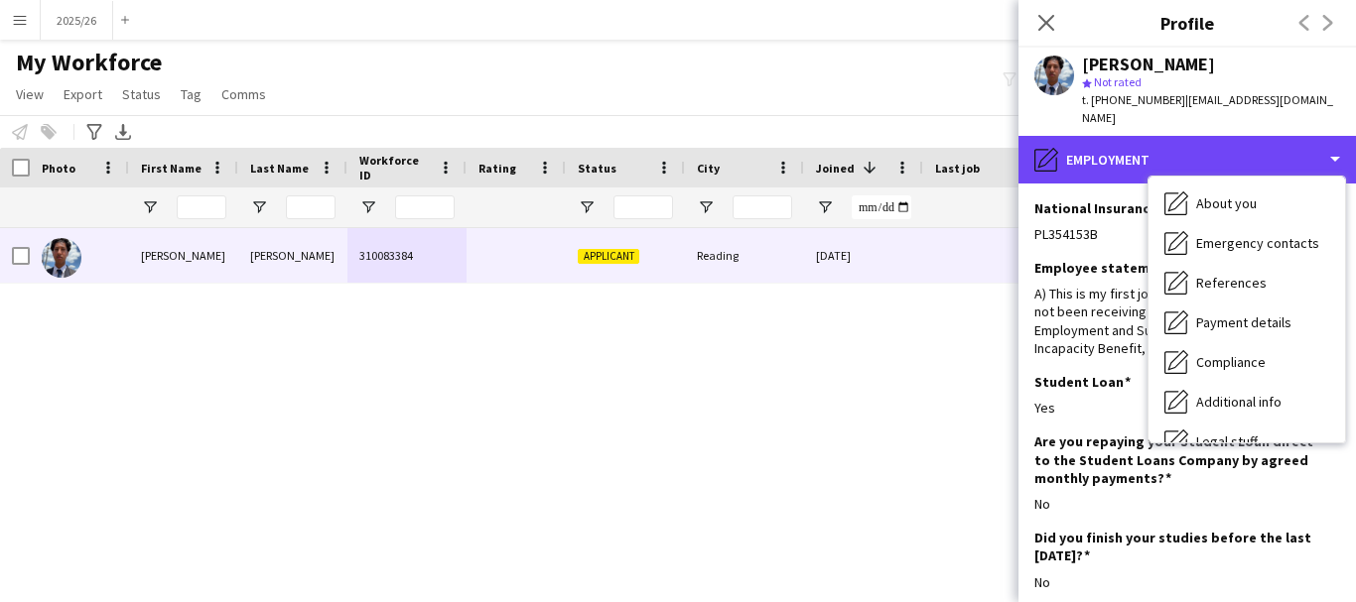
scroll to position [226, 0]
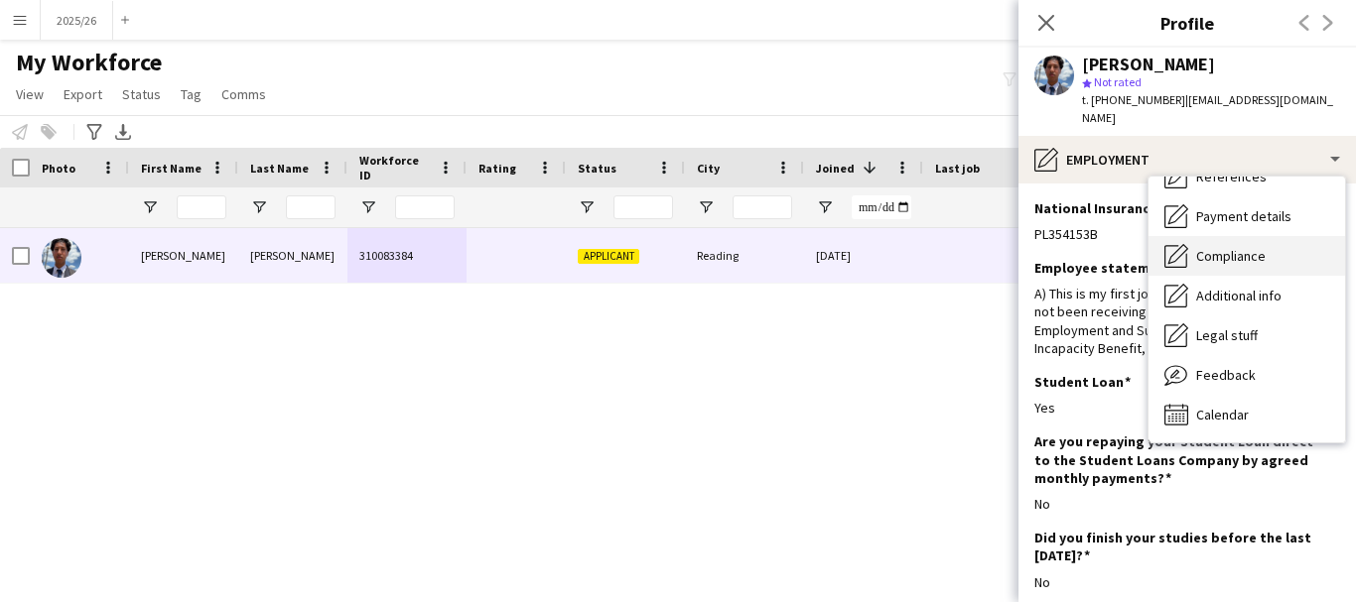
click at [1257, 247] on span "Compliance" at bounding box center [1230, 256] width 69 height 18
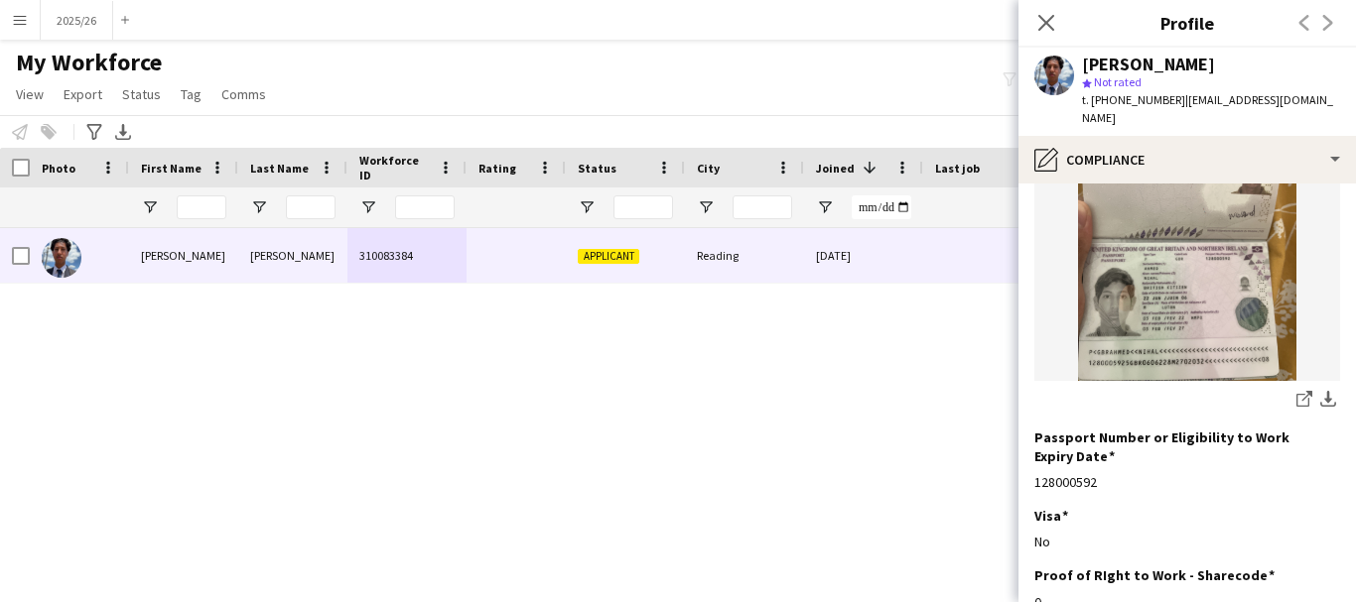
scroll to position [264, 0]
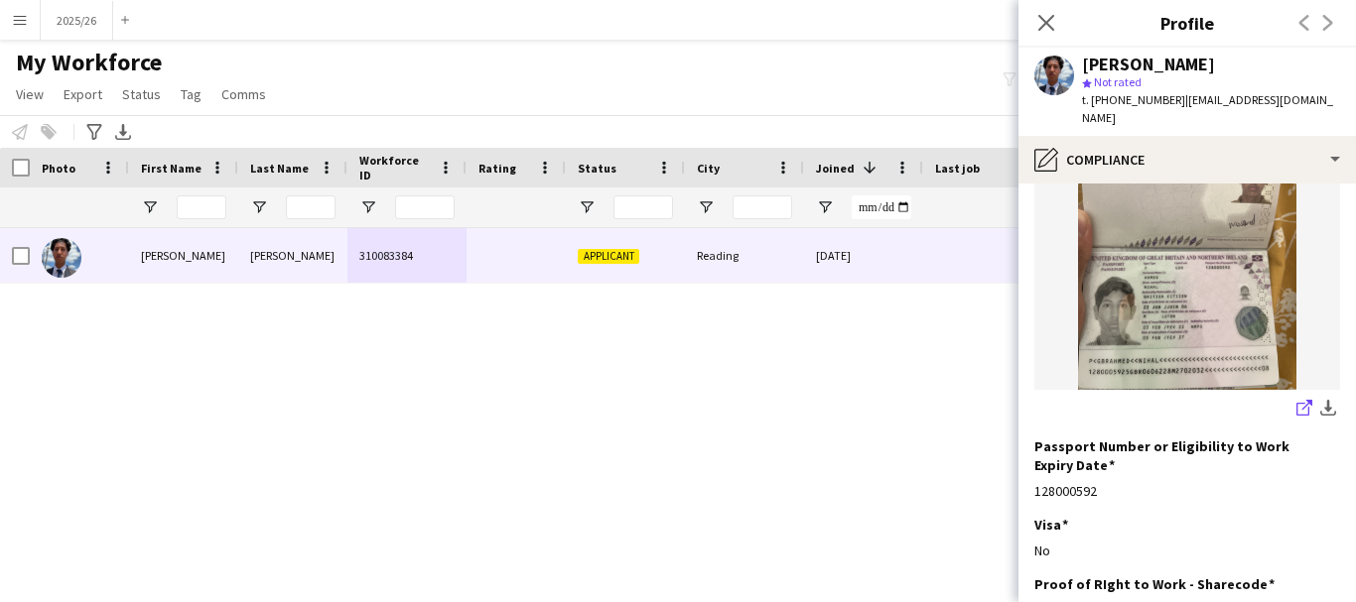
click at [1296, 403] on icon at bounding box center [1302, 409] width 13 height 13
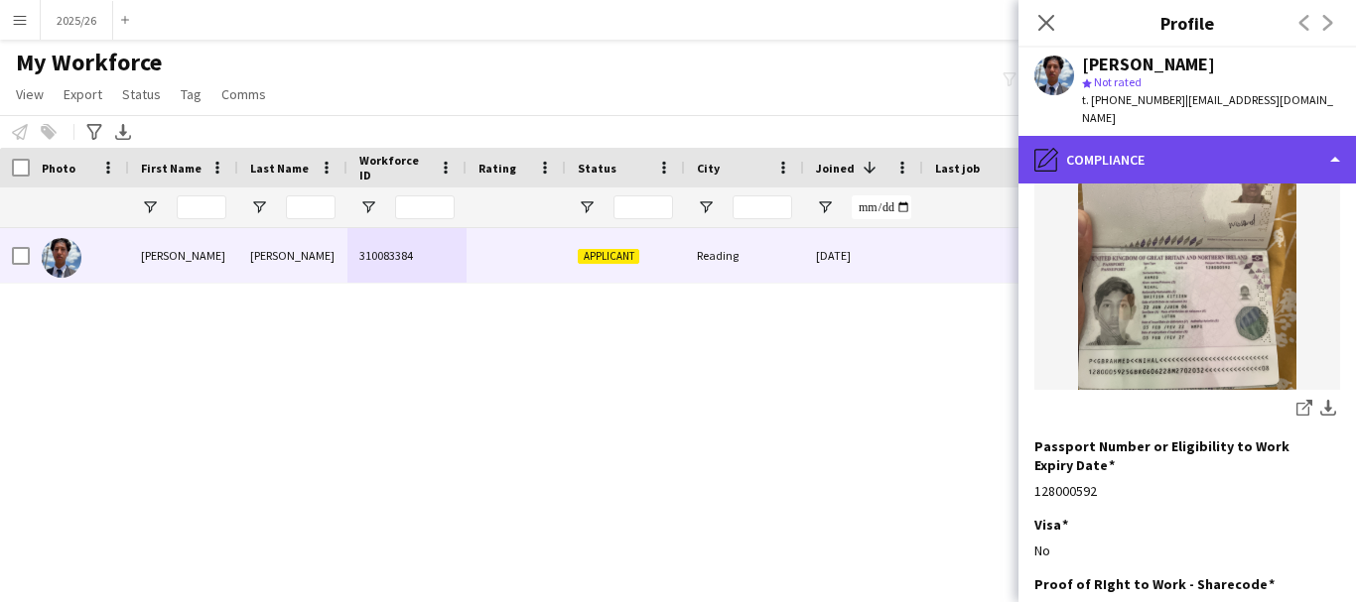
click at [1132, 136] on div "pencil4 Compliance" at bounding box center [1186, 160] width 337 height 48
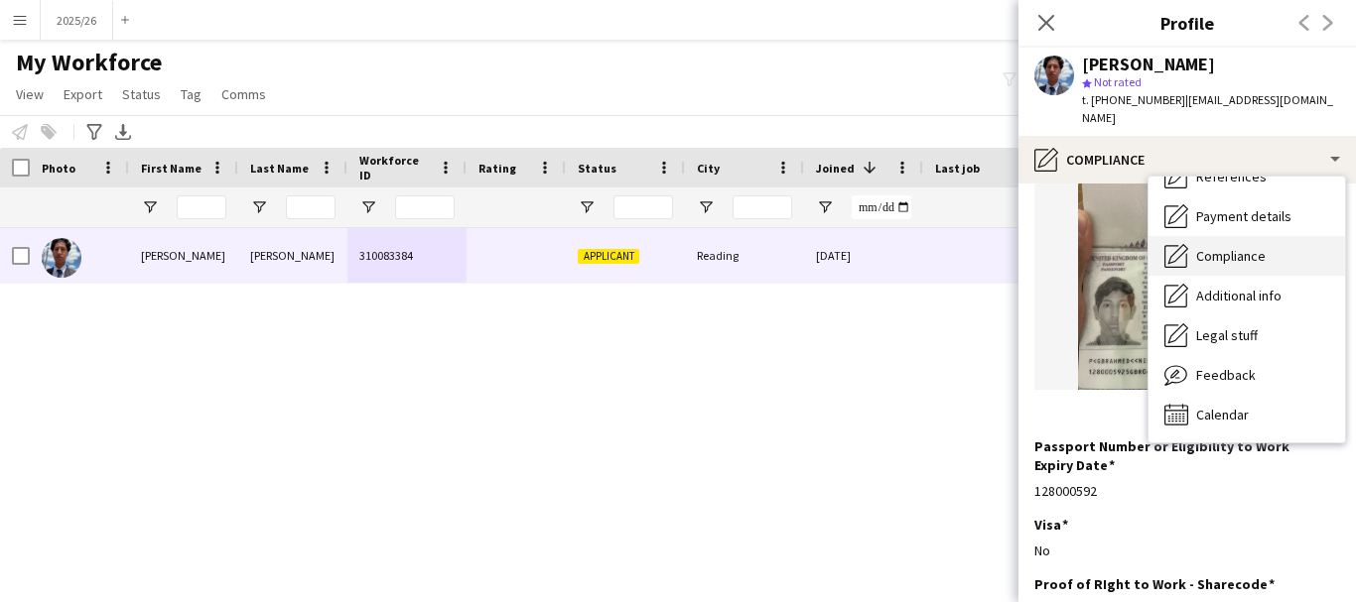
click at [1240, 247] on span "Compliance" at bounding box center [1230, 256] width 69 height 18
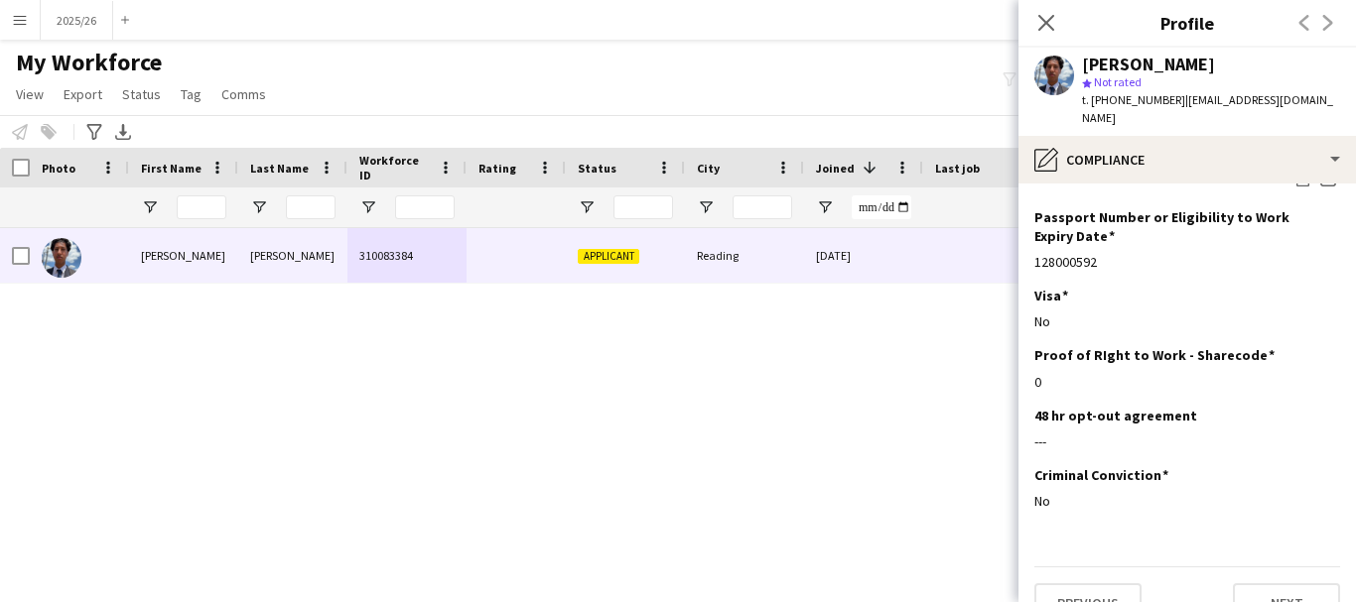
scroll to position [0, 0]
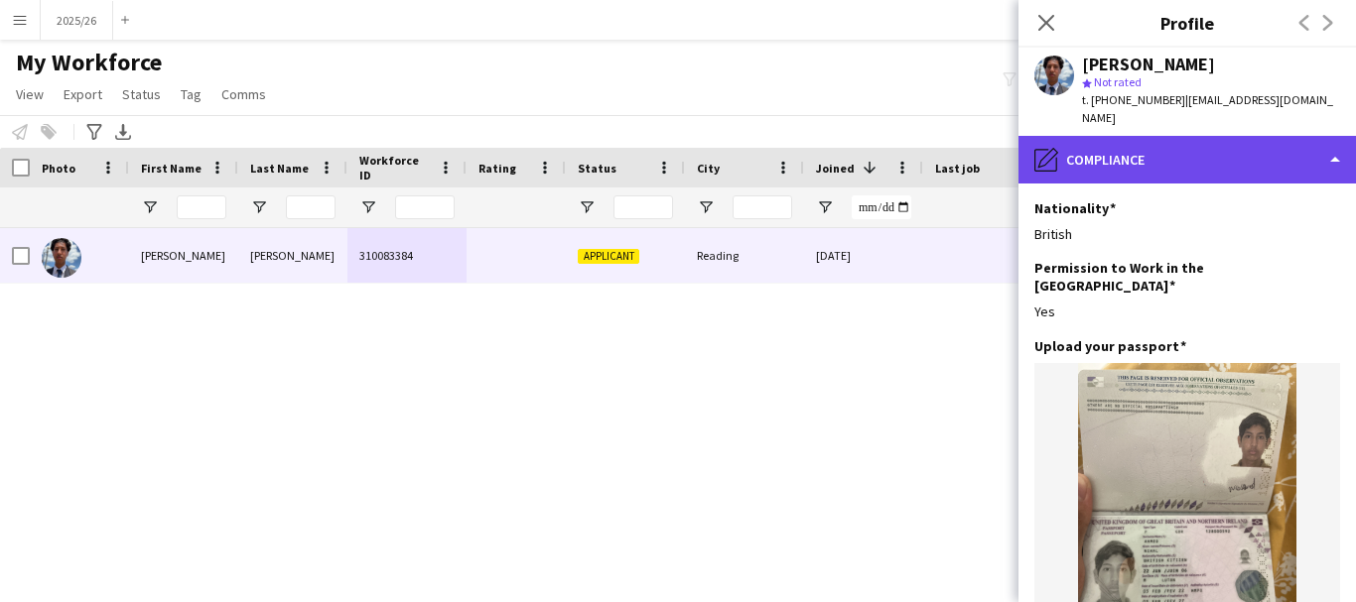
click at [1193, 146] on div "pencil4 Compliance" at bounding box center [1186, 160] width 337 height 48
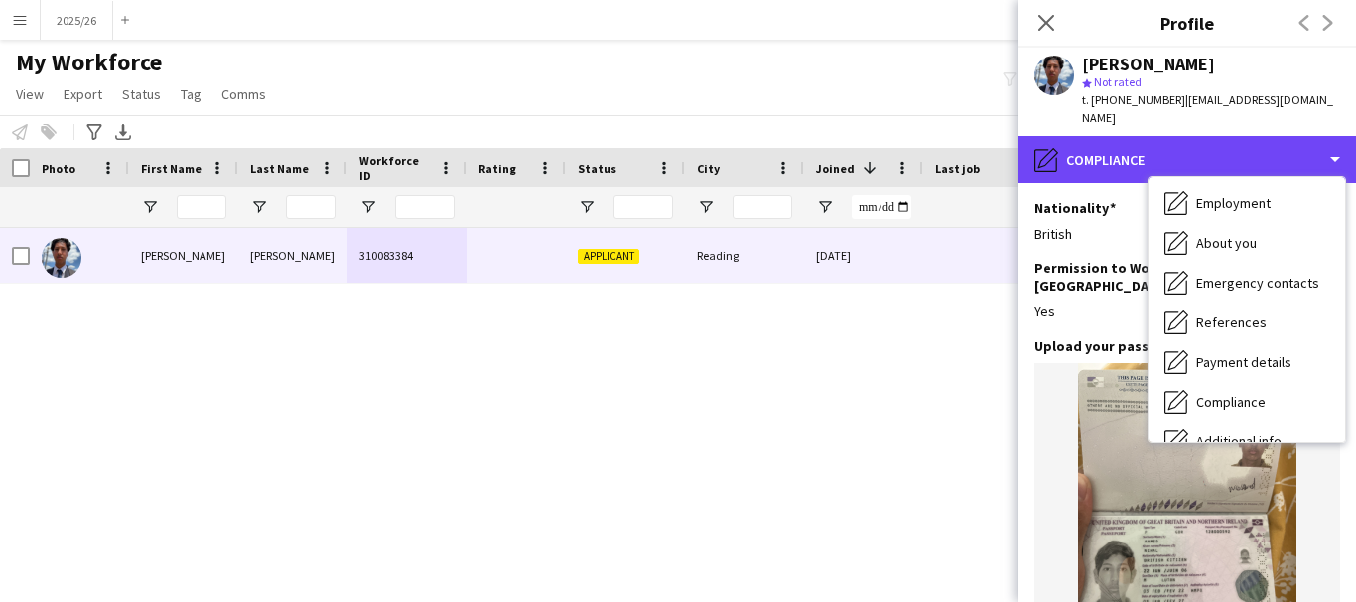
scroll to position [49, 0]
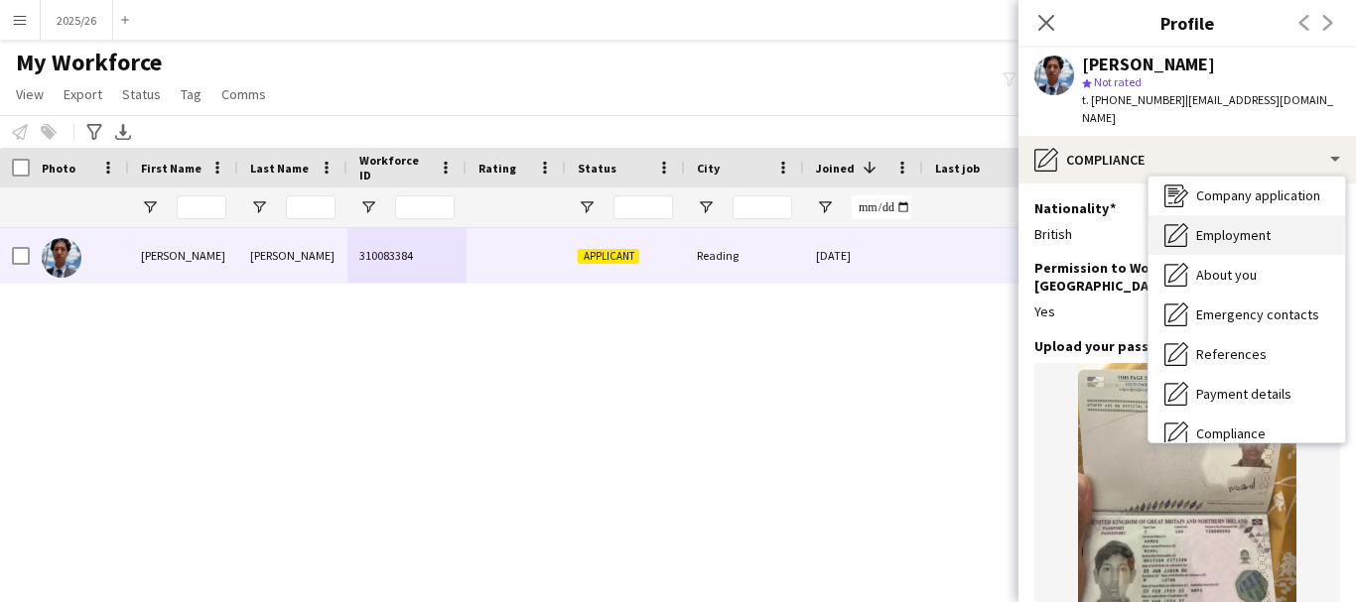
click at [1267, 226] on span "Employment" at bounding box center [1233, 235] width 74 height 18
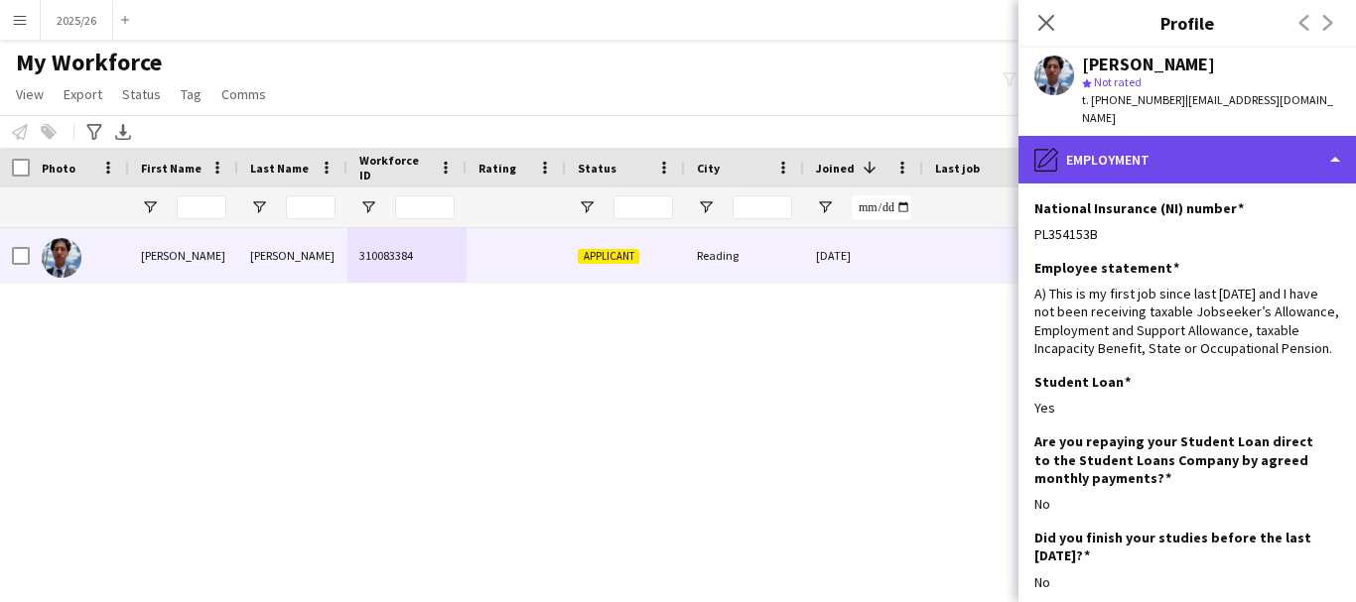
click at [1215, 156] on div "pencil4 Employment" at bounding box center [1186, 160] width 337 height 48
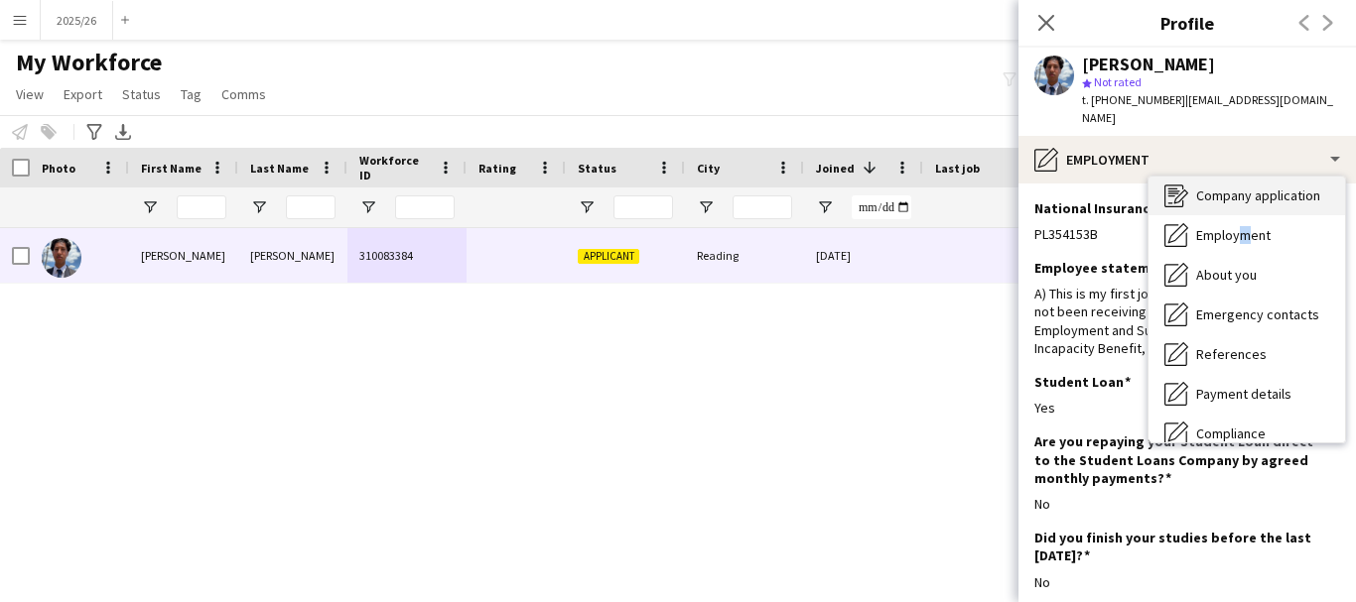
drag, startPoint x: 1245, startPoint y: 219, endPoint x: 1236, endPoint y: 192, distance: 29.2
click at [1236, 192] on div "Bio Bio Company application Company application Employment Employment About you…" at bounding box center [1246, 310] width 197 height 266
click at [1236, 191] on div "Company application Company application" at bounding box center [1246, 196] width 197 height 40
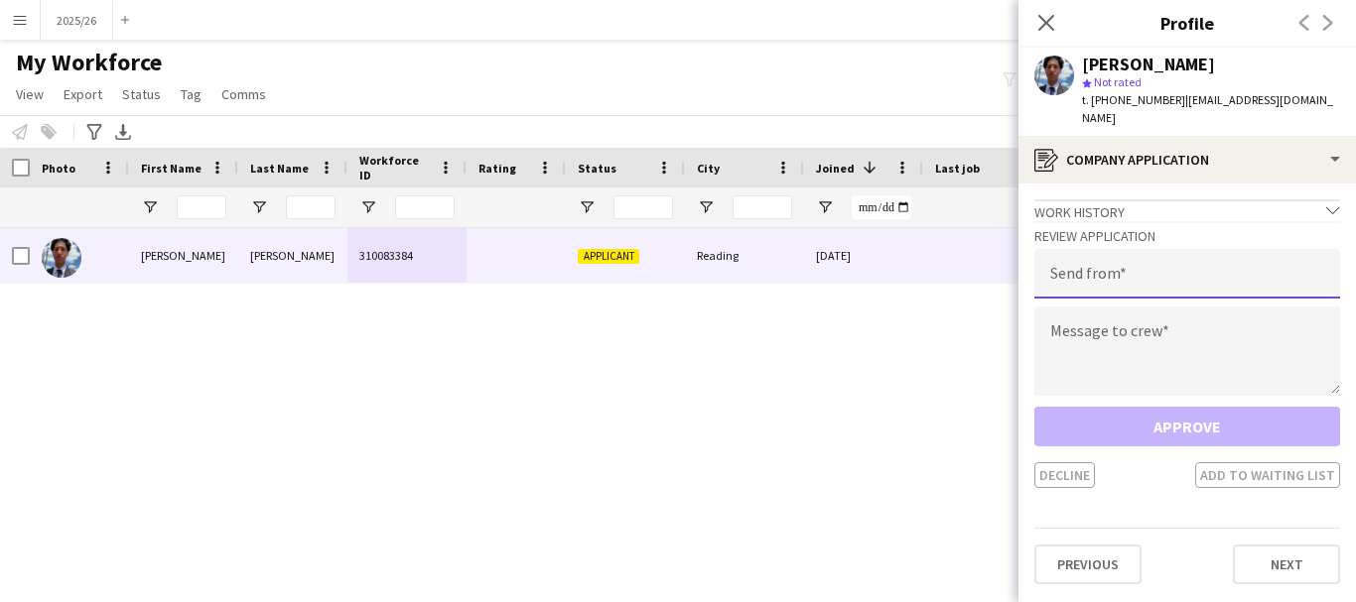
click at [1168, 257] on input "email" at bounding box center [1187, 274] width 306 height 50
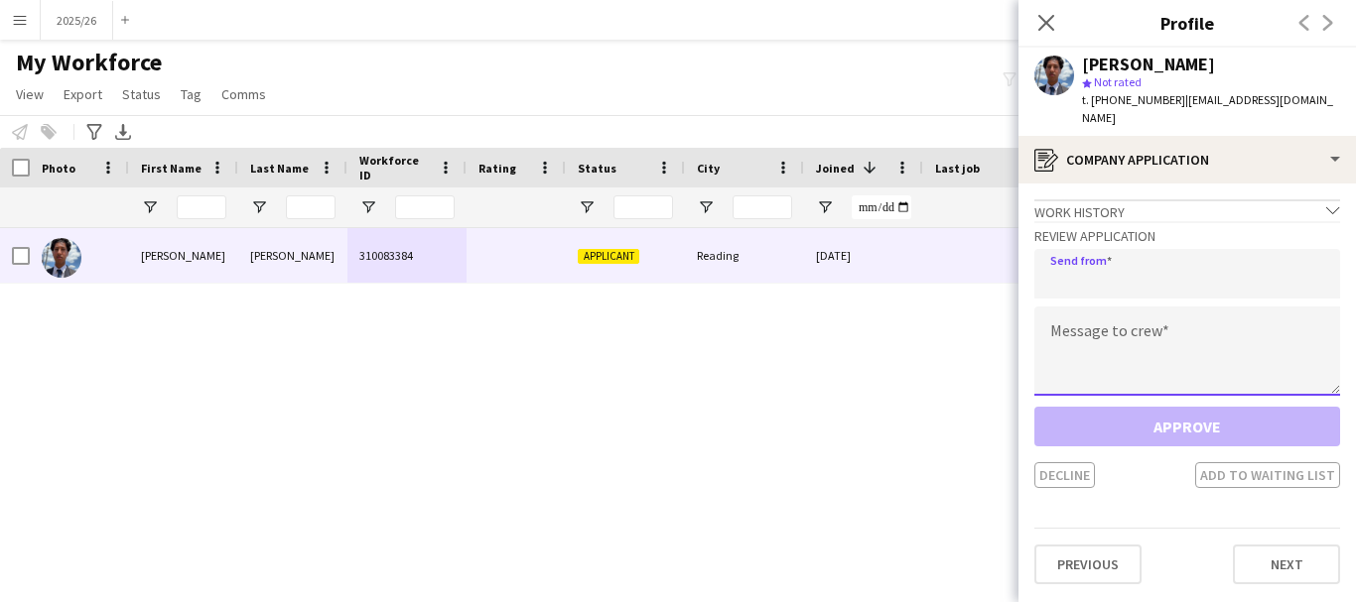
click at [1183, 329] on textarea at bounding box center [1187, 351] width 306 height 89
paste textarea "**********"
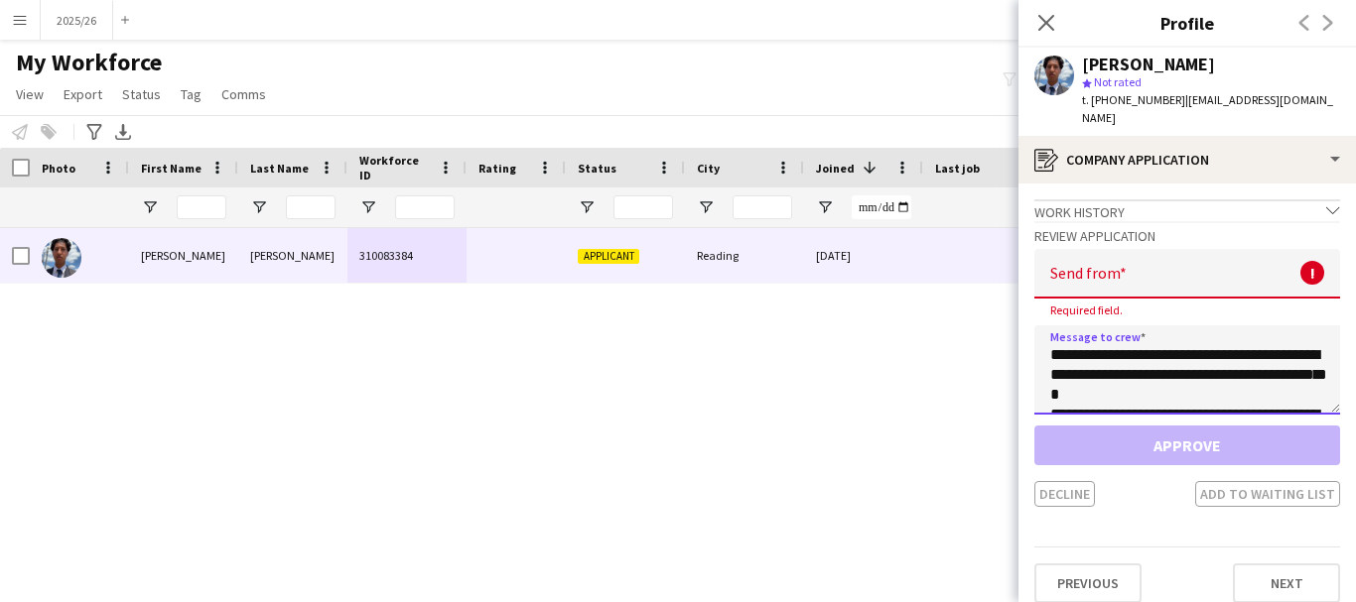
scroll to position [369, 0]
type textarea "**********"
click at [1145, 258] on input "email" at bounding box center [1187, 274] width 306 height 50
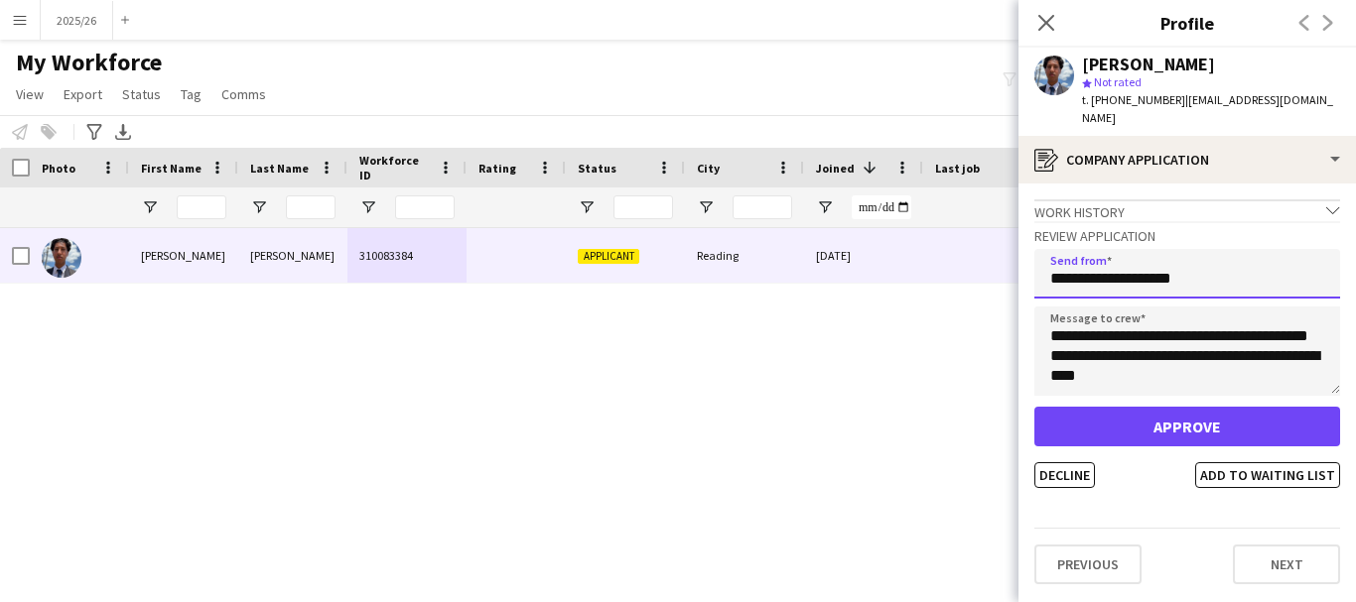
type input "**********"
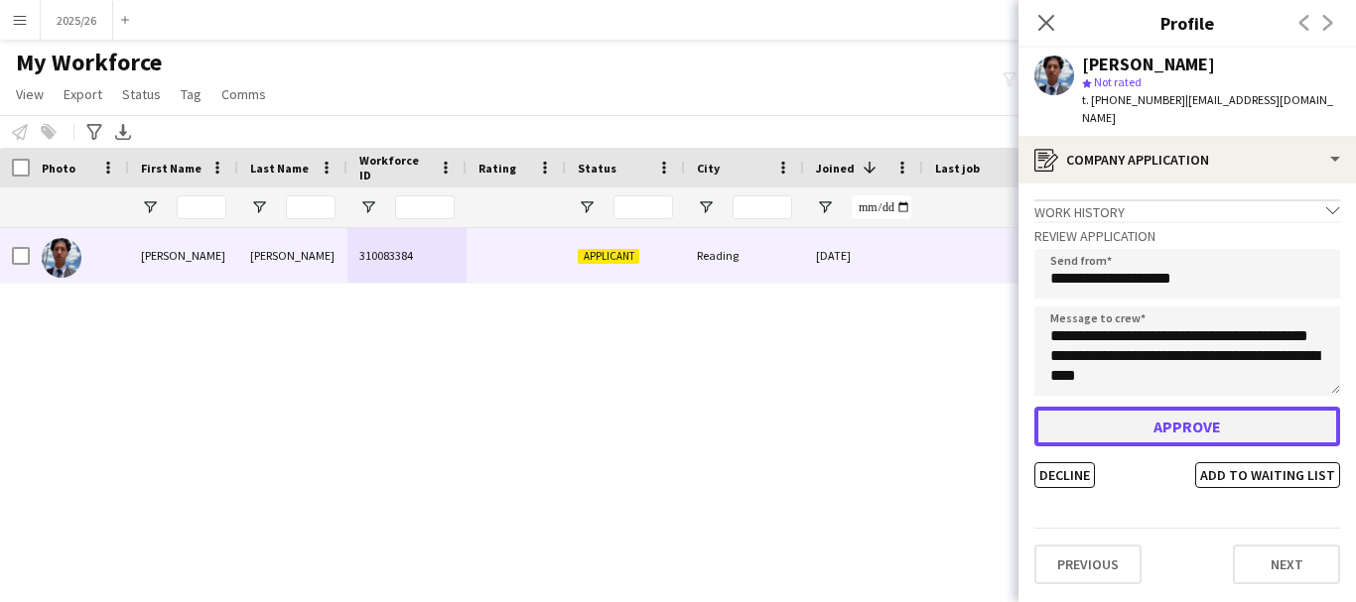
click at [1159, 407] on button "Approve" at bounding box center [1187, 427] width 306 height 40
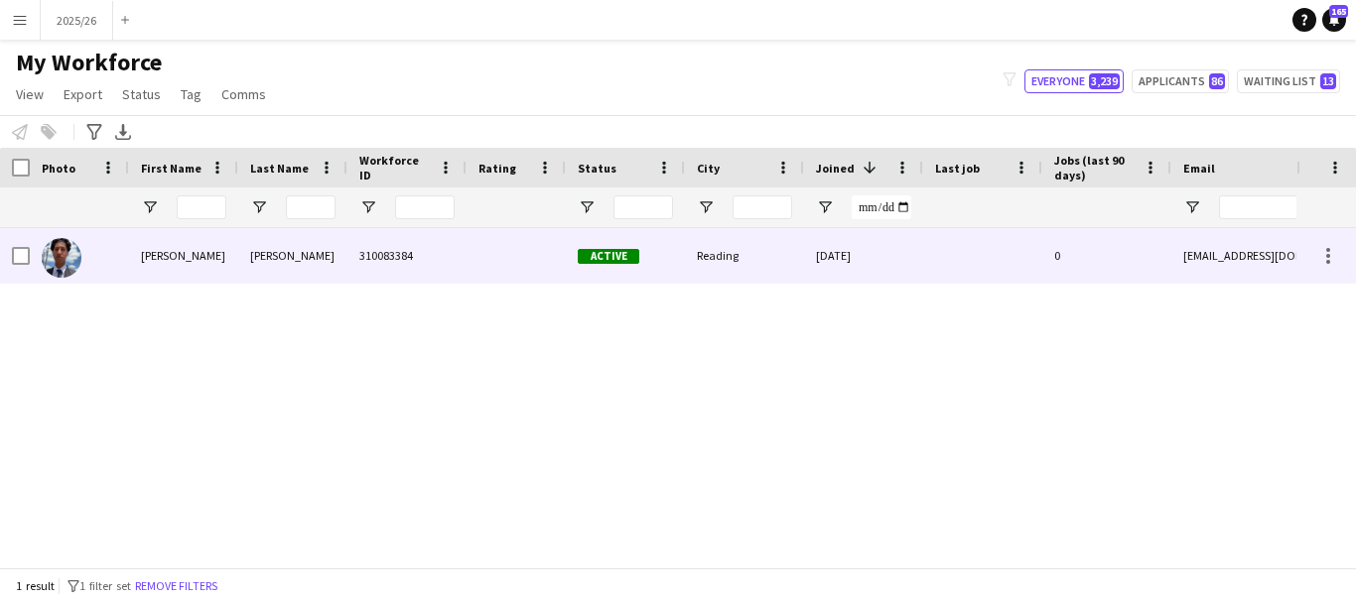
click at [655, 256] on div "Active" at bounding box center [625, 255] width 119 height 55
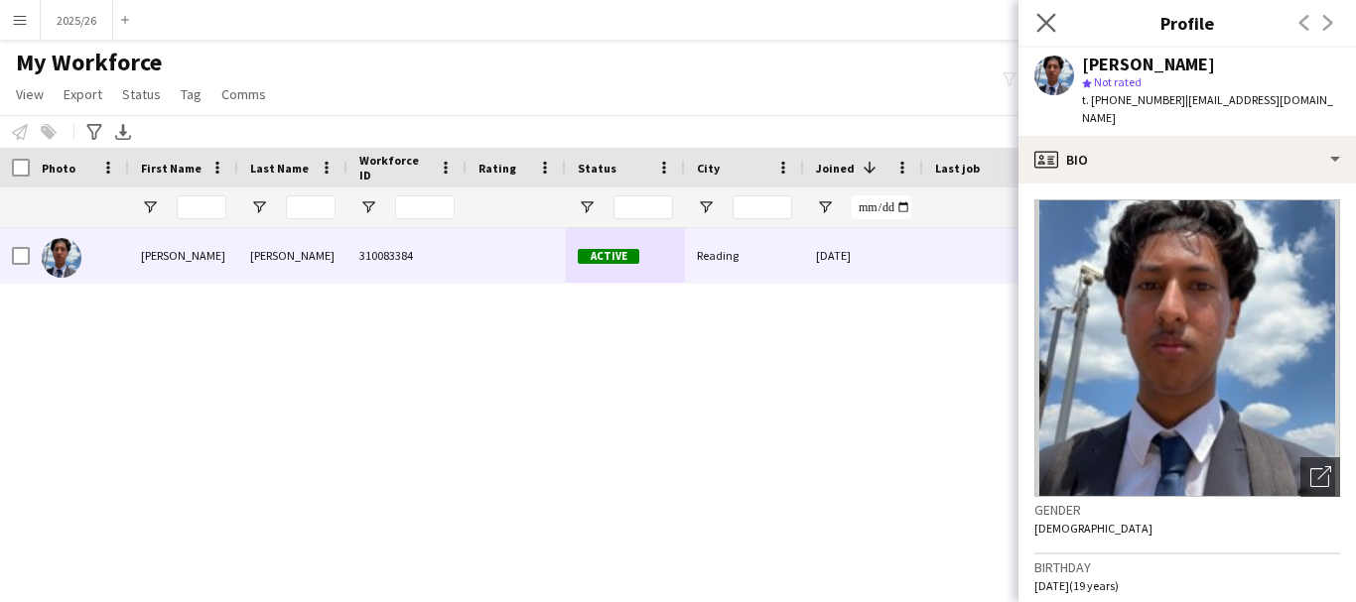
click at [1044, 11] on app-icon "Close pop-in" at bounding box center [1046, 23] width 29 height 29
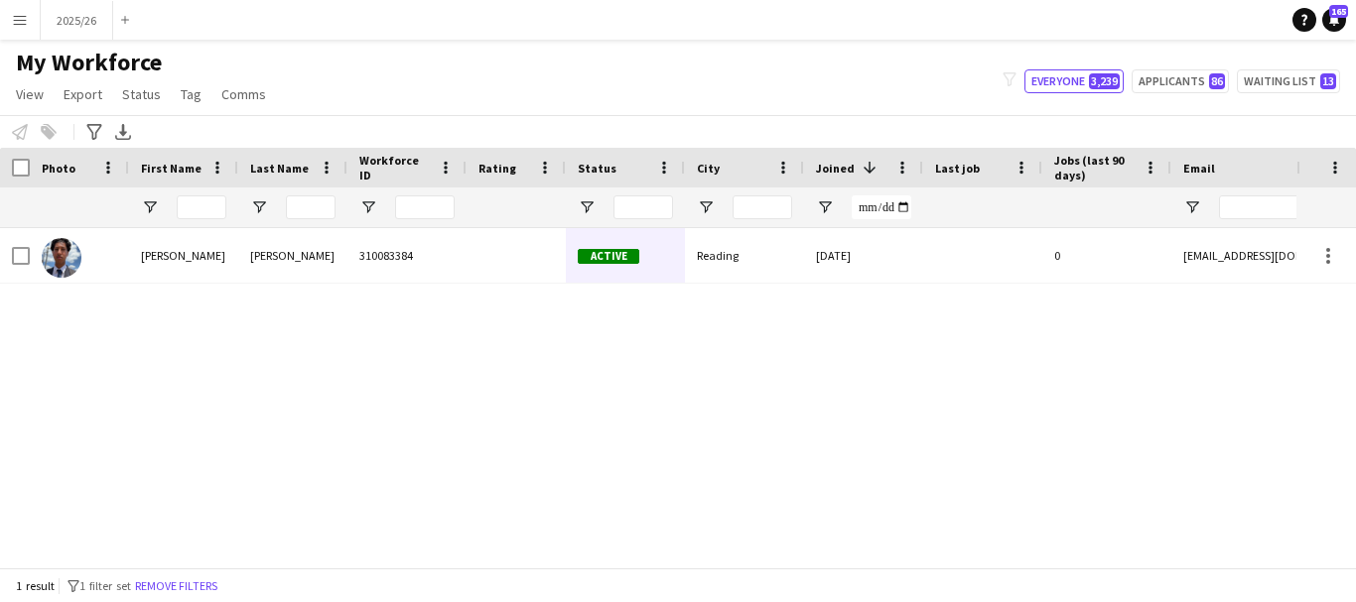
click at [183, 187] on div "First Name" at bounding box center [183, 168] width 85 height 40
click at [528, 572] on div "1 result filter-1 1 filter set Remove filters" at bounding box center [678, 586] width 1356 height 34
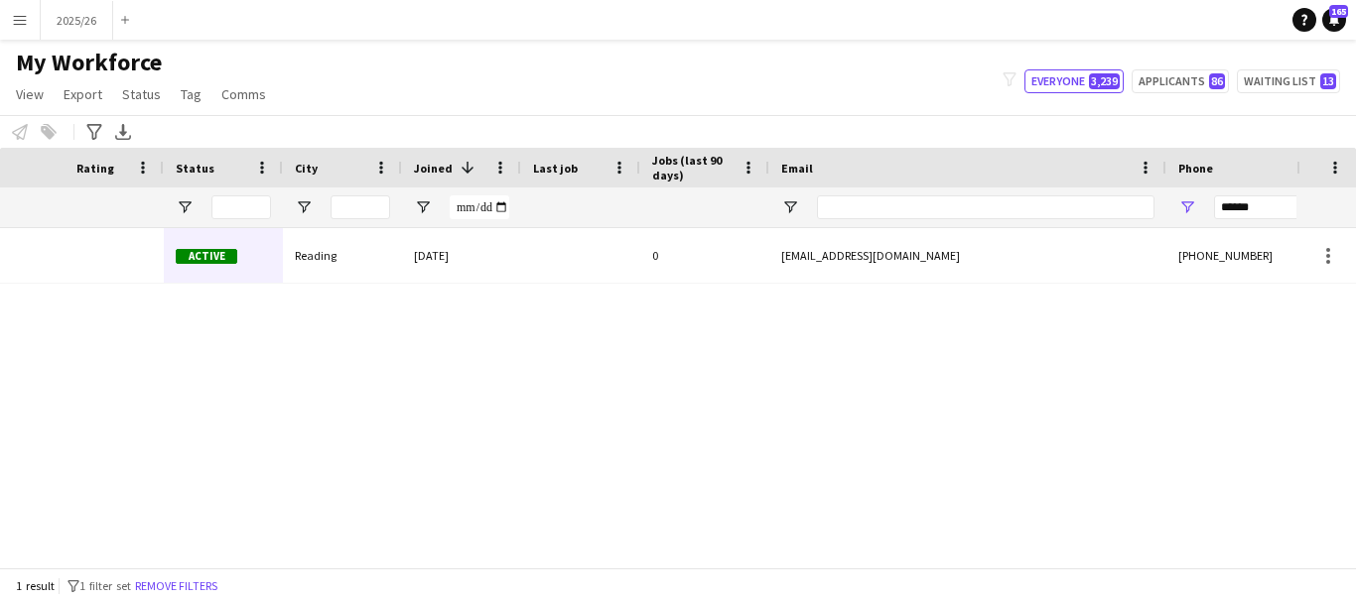
scroll to position [0, 669]
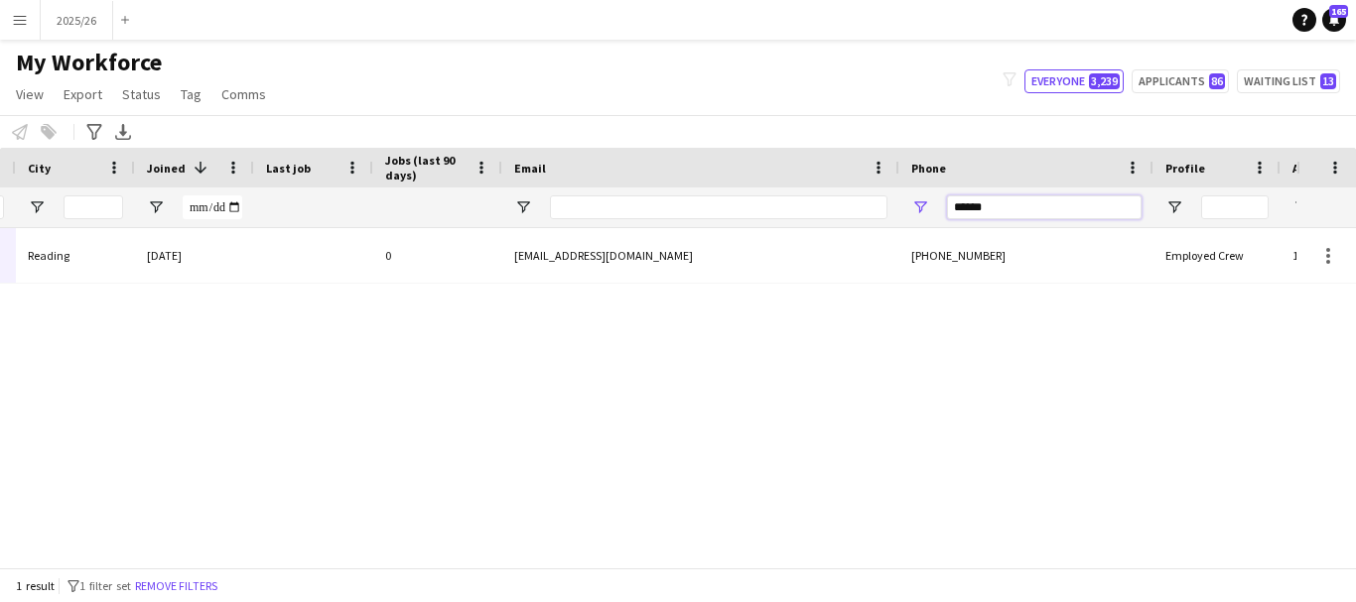
drag, startPoint x: 1049, startPoint y: 203, endPoint x: 716, endPoint y: 202, distance: 333.5
click at [716, 202] on div at bounding box center [407, 208] width 2152 height 40
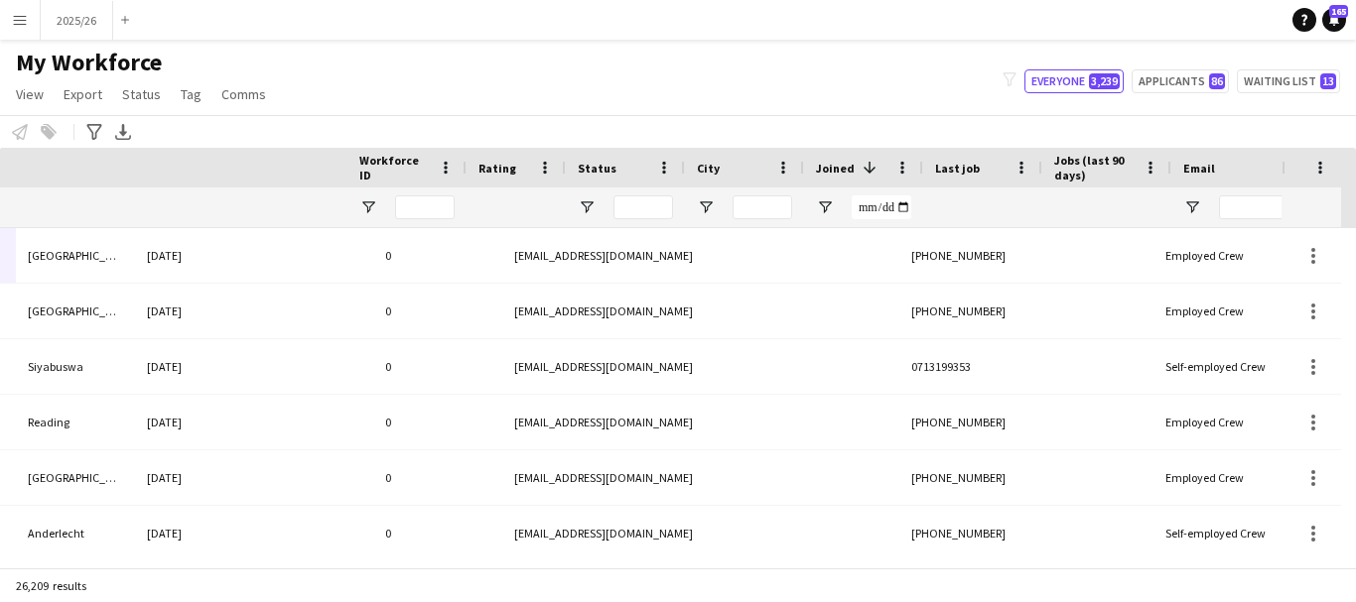
scroll to position [0, 0]
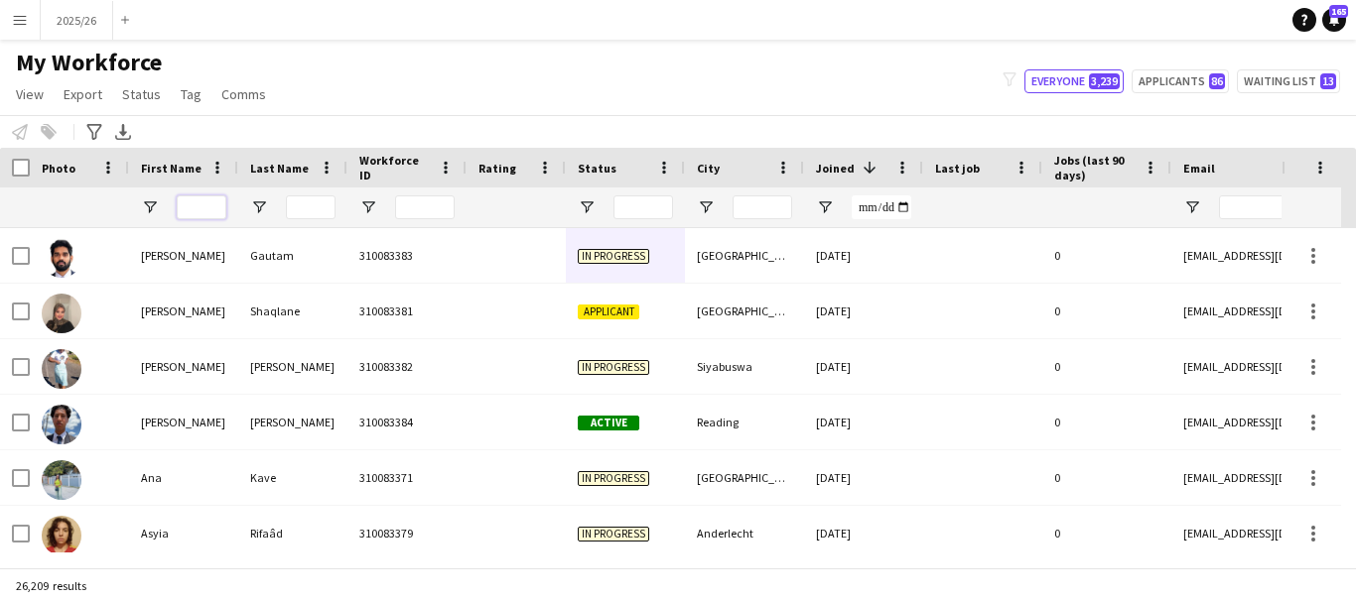
click at [195, 214] on input "First Name Filter Input" at bounding box center [202, 208] width 50 height 24
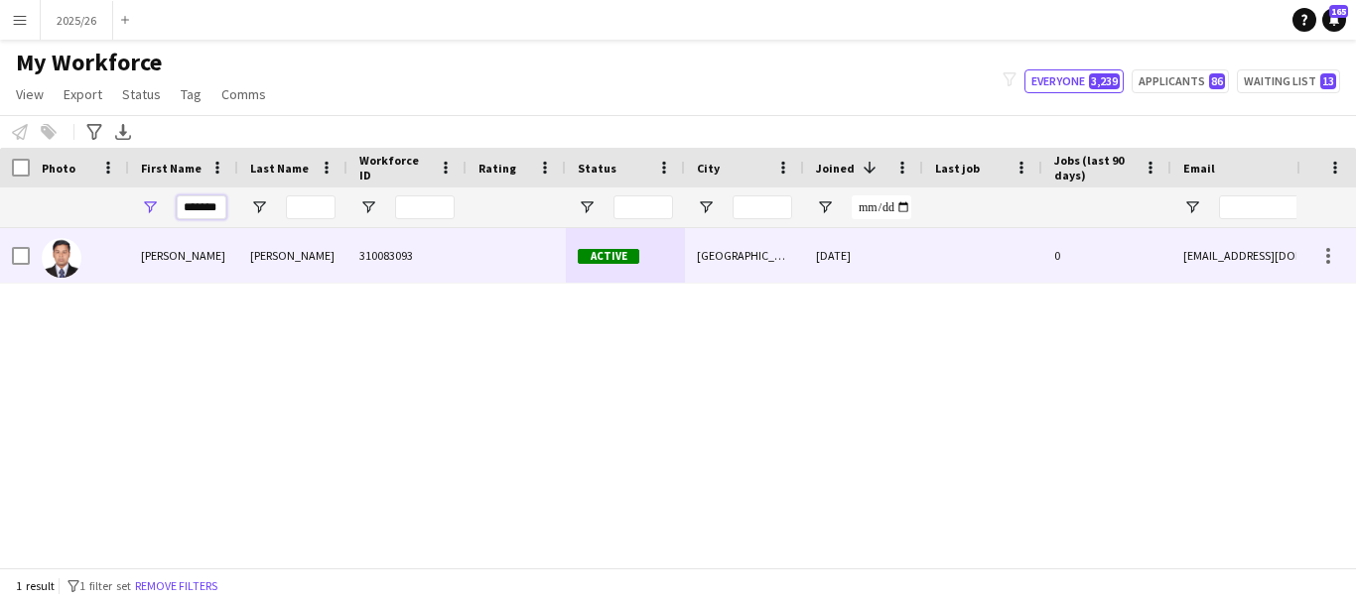
type input "*******"
click at [254, 253] on div "Sajal" at bounding box center [292, 255] width 109 height 55
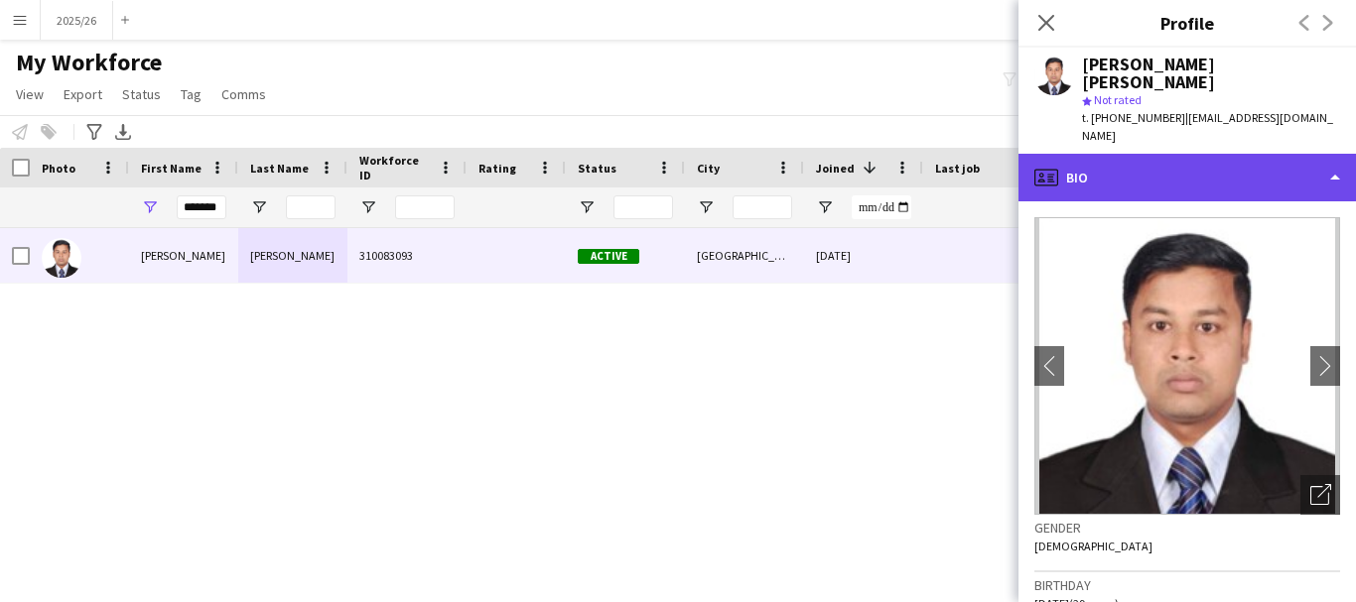
click at [1199, 172] on div "profile Bio" at bounding box center [1186, 178] width 337 height 48
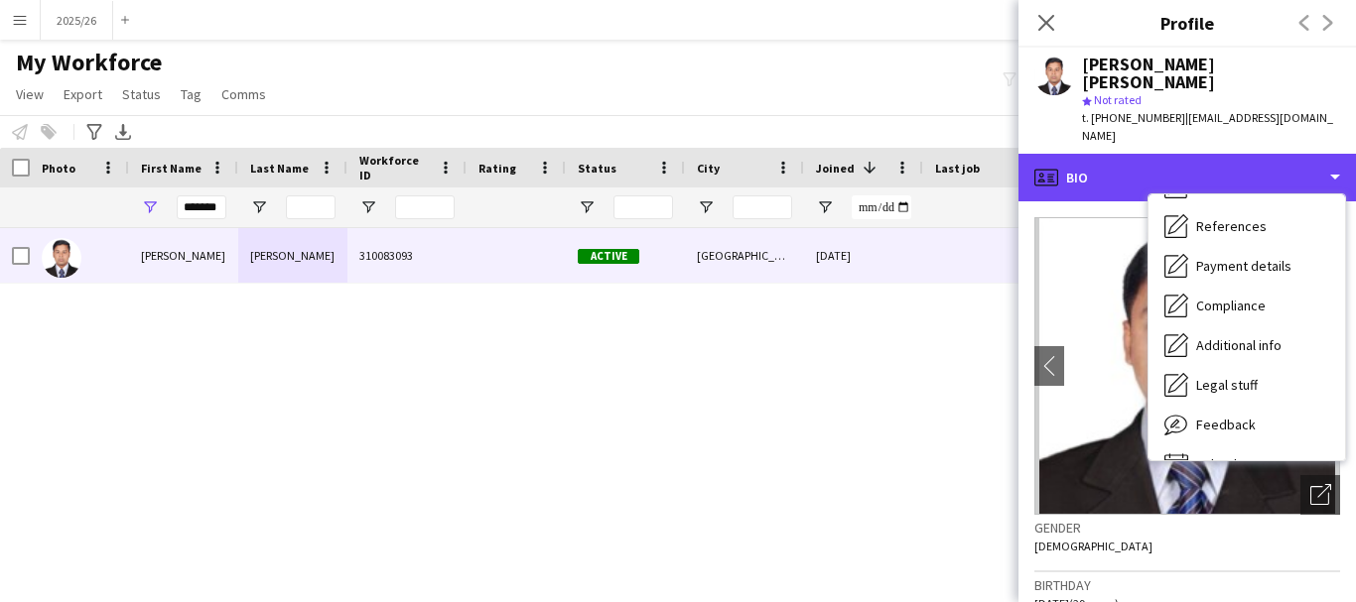
scroll to position [226, 0]
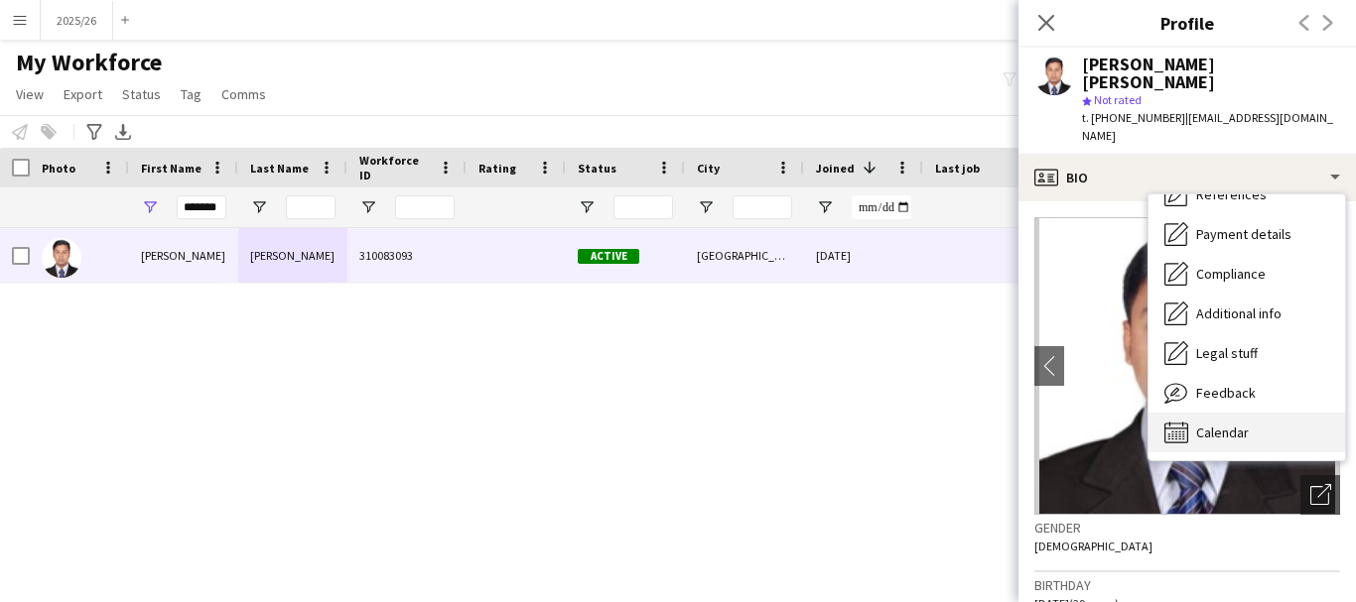
click at [1301, 413] on div "Calendar Calendar" at bounding box center [1246, 433] width 197 height 40
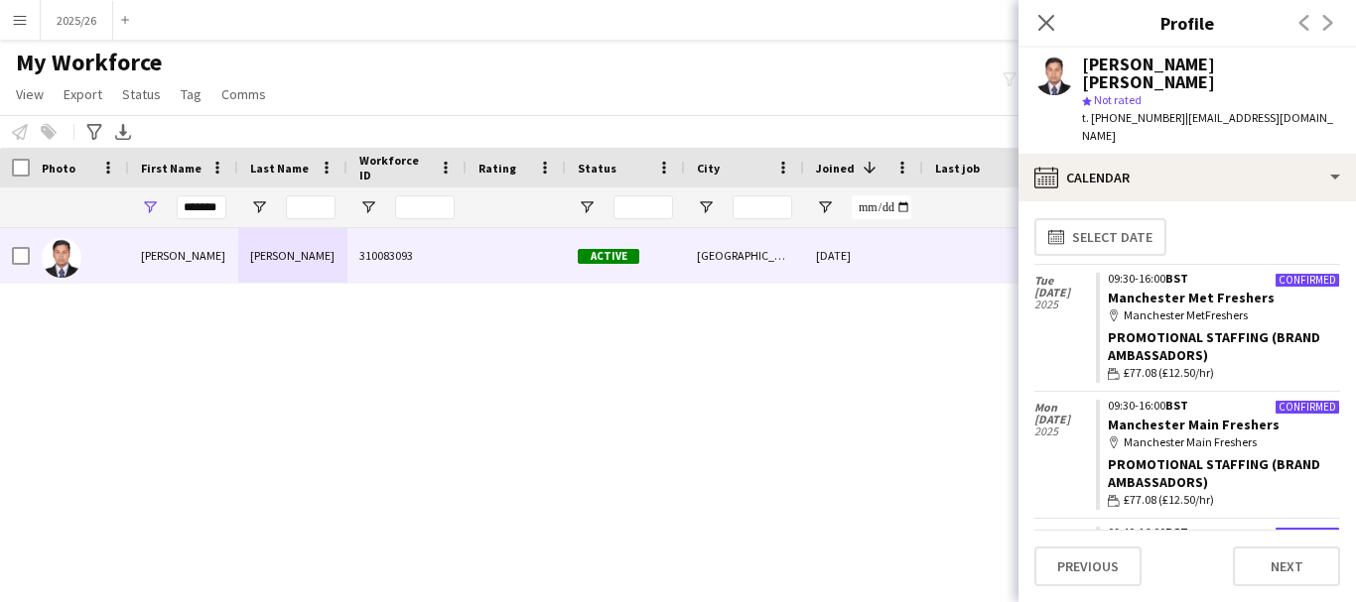
scroll to position [0, 0]
